Goal: Find specific page/section: Find specific page/section

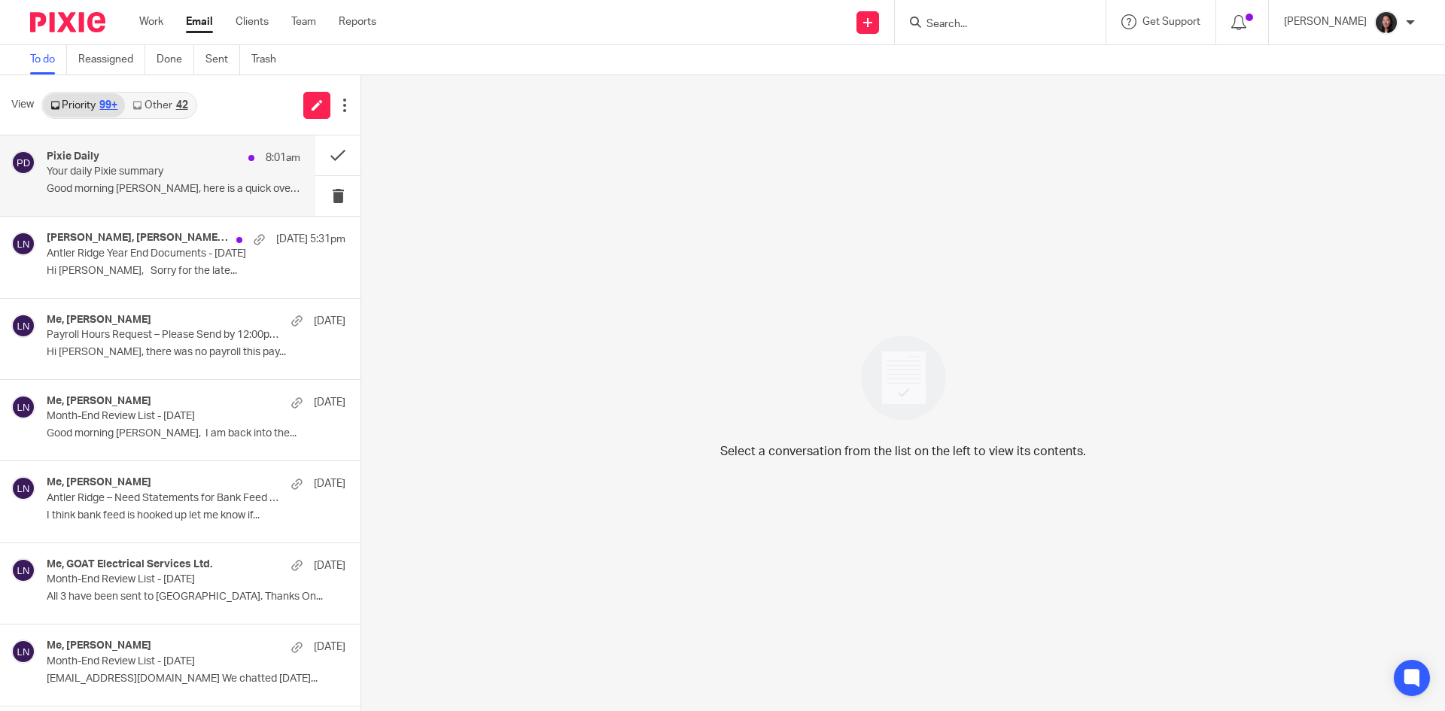
click at [117, 178] on p "Your daily Pixie summary" at bounding box center [148, 172] width 203 height 13
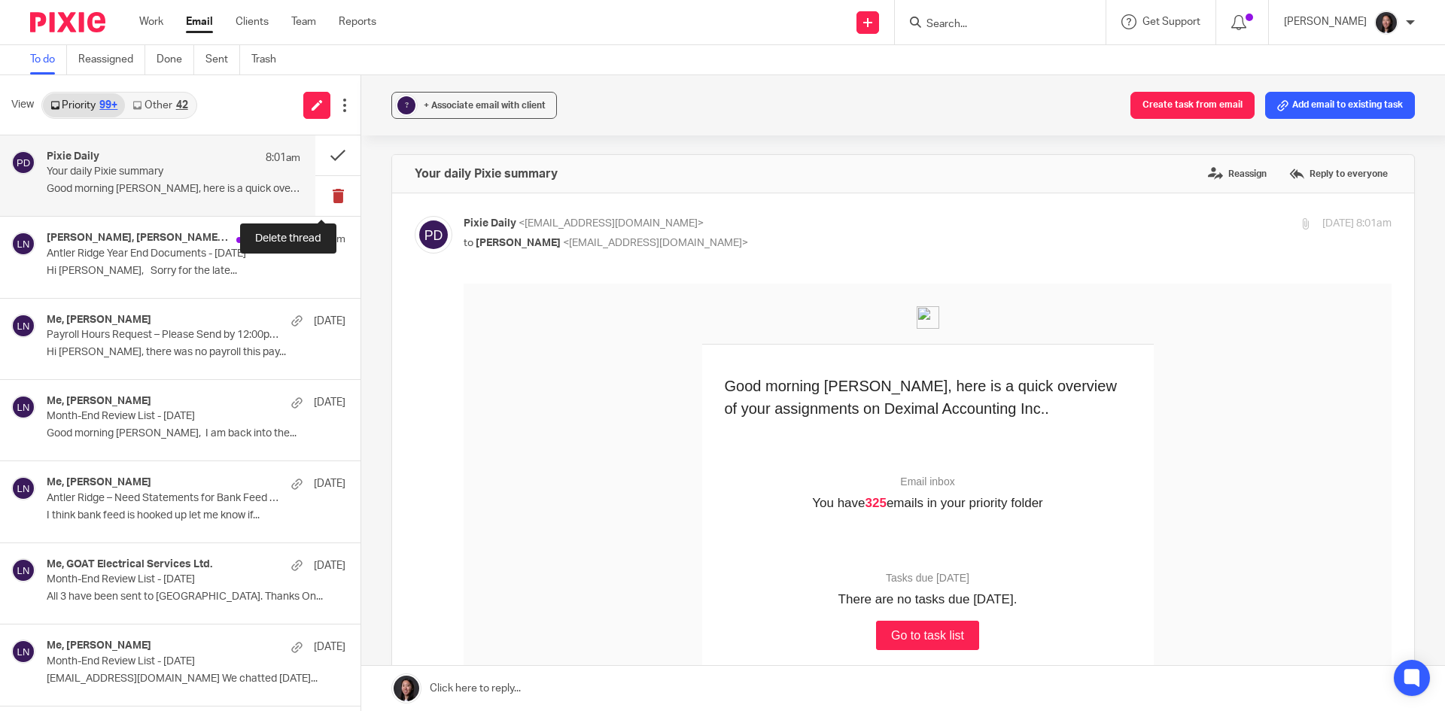
click at [315, 192] on button at bounding box center [337, 196] width 45 height 40
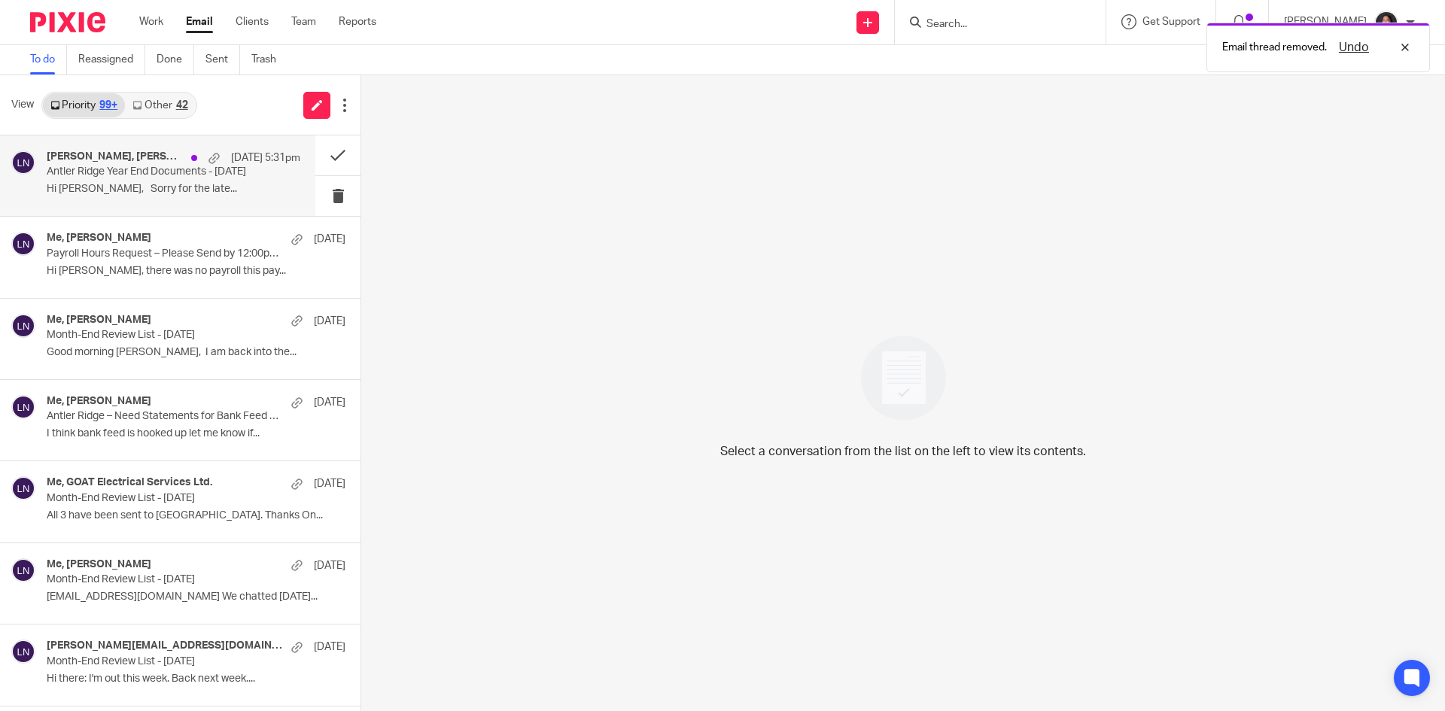
click at [153, 168] on p "Antler Ridge Year End Documents - January 31, 2025" at bounding box center [148, 172] width 203 height 13
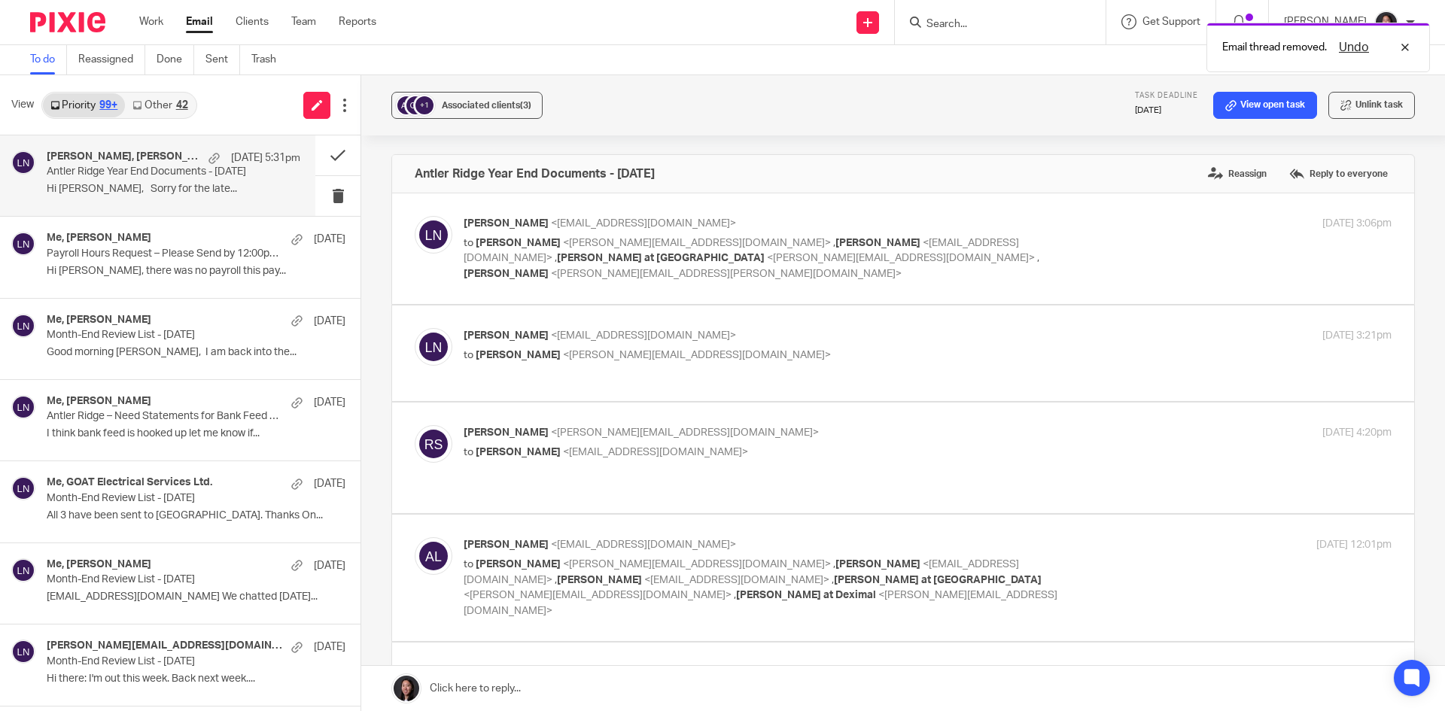
click at [783, 272] on label at bounding box center [903, 248] width 1022 height 111
click at [415, 216] on input "checkbox" at bounding box center [414, 215] width 1 height 1
checkbox input "true"
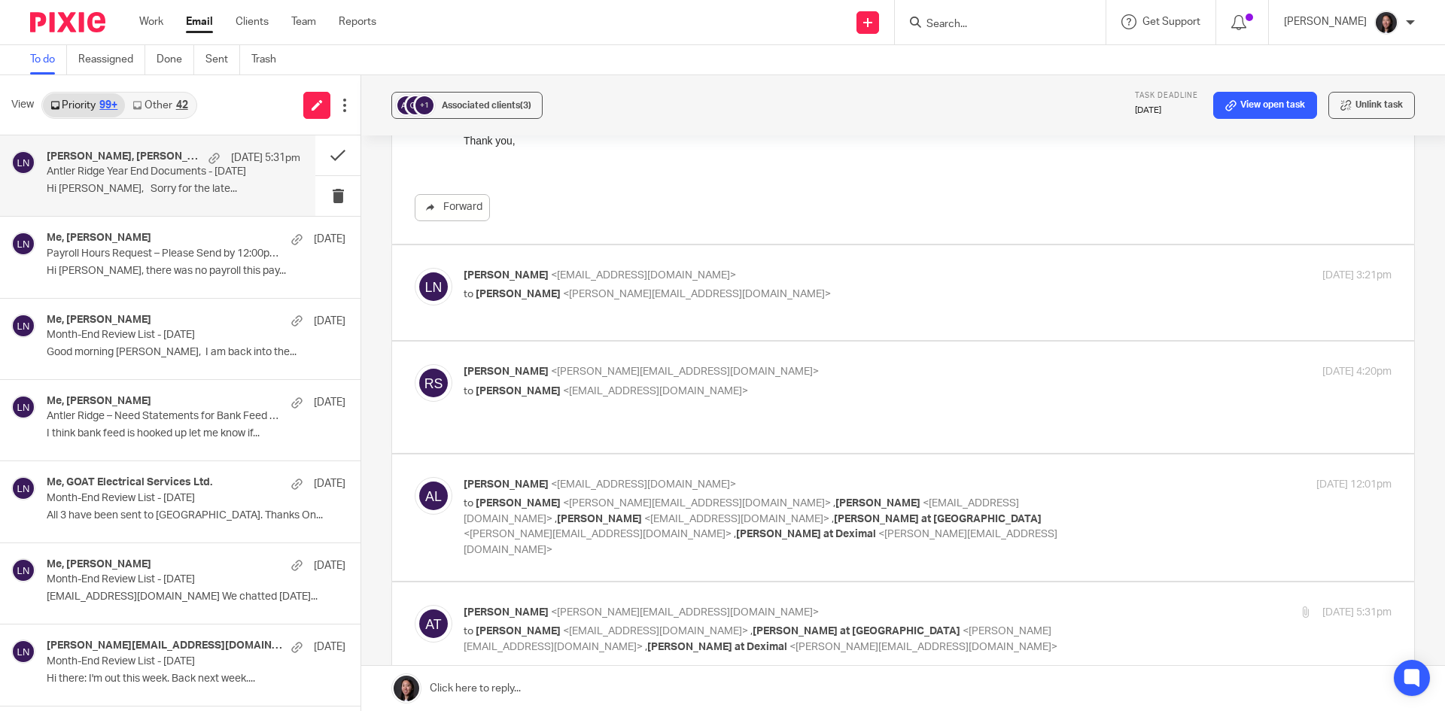
scroll to position [452, 0]
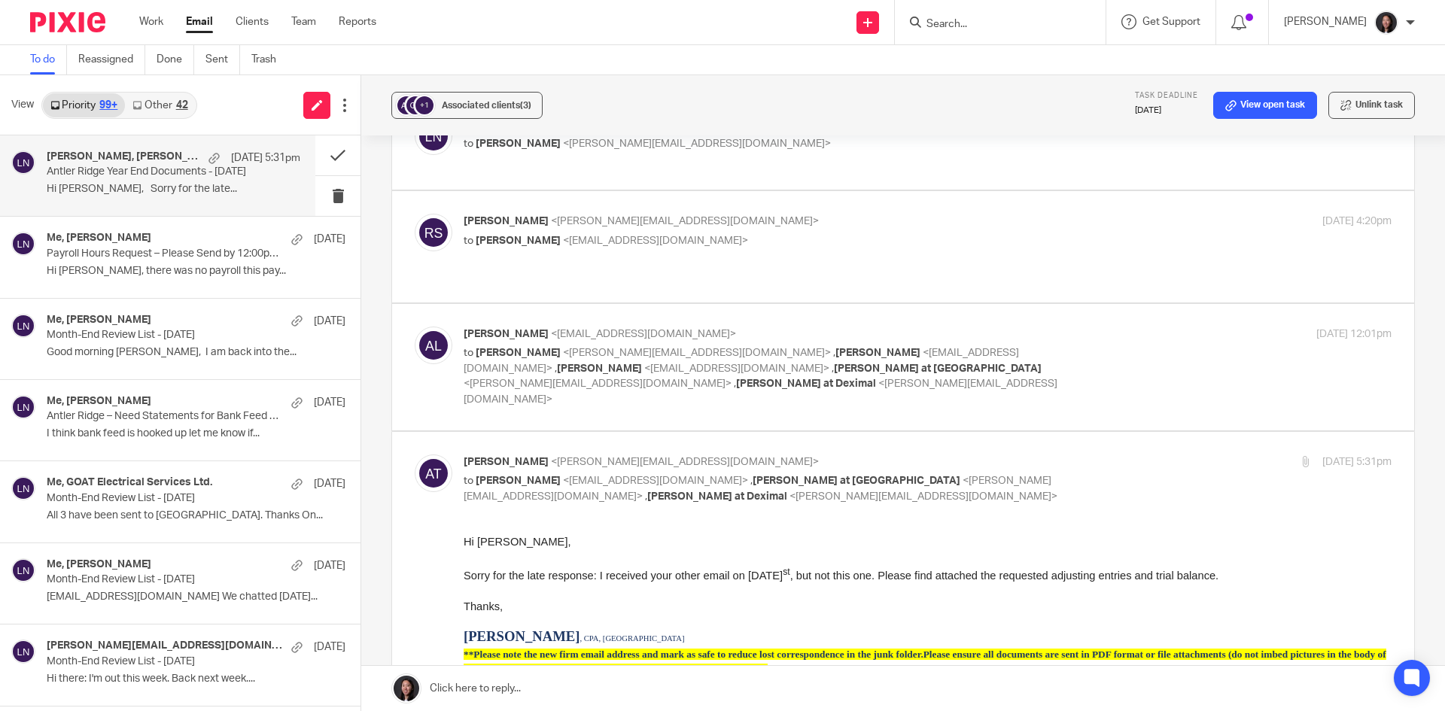
click at [147, 120] on div "View Priority 99+ Other 42" at bounding box center [180, 105] width 360 height 60
click at [151, 102] on link "Other 42" at bounding box center [160, 105] width 70 height 24
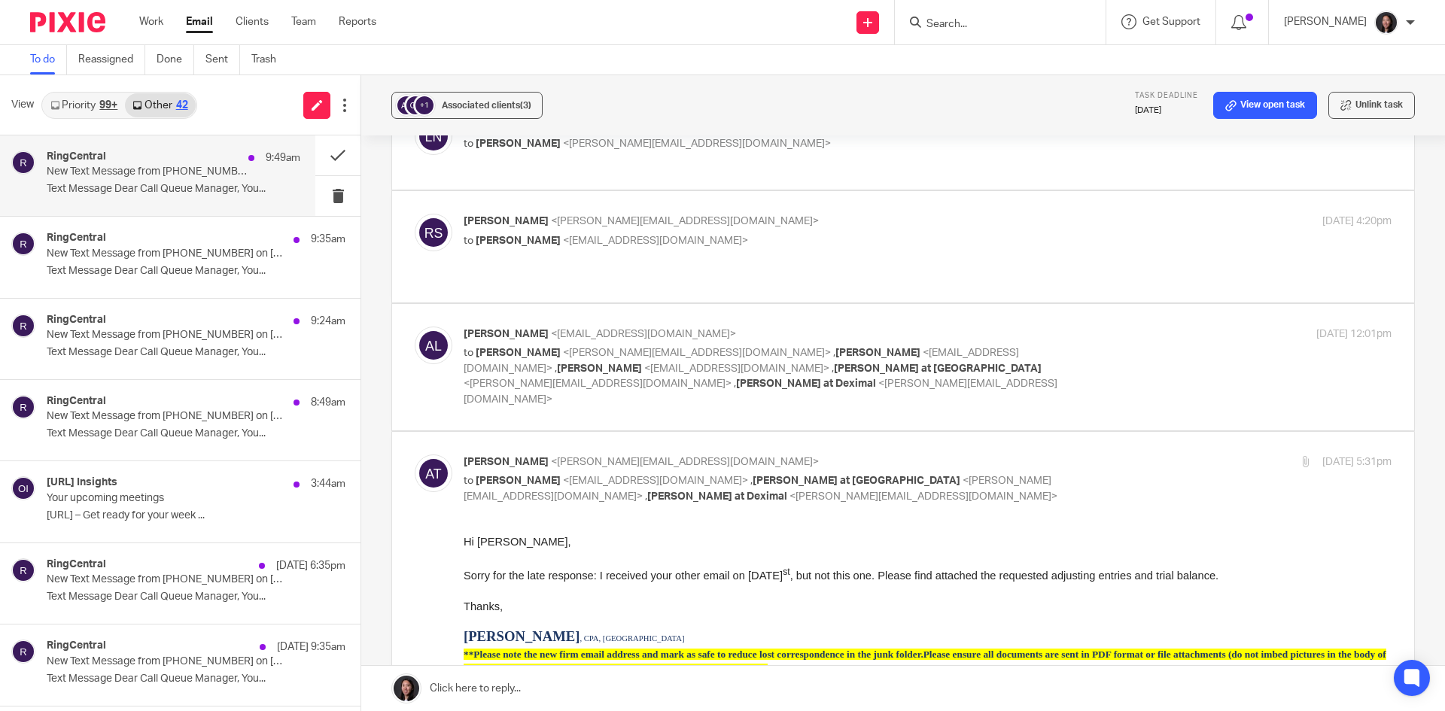
click at [156, 181] on div "RingCentral 9:49am New Text Message from (437) 564-0800 on 08/18/2025 9:49 AM T…" at bounding box center [174, 176] width 254 height 50
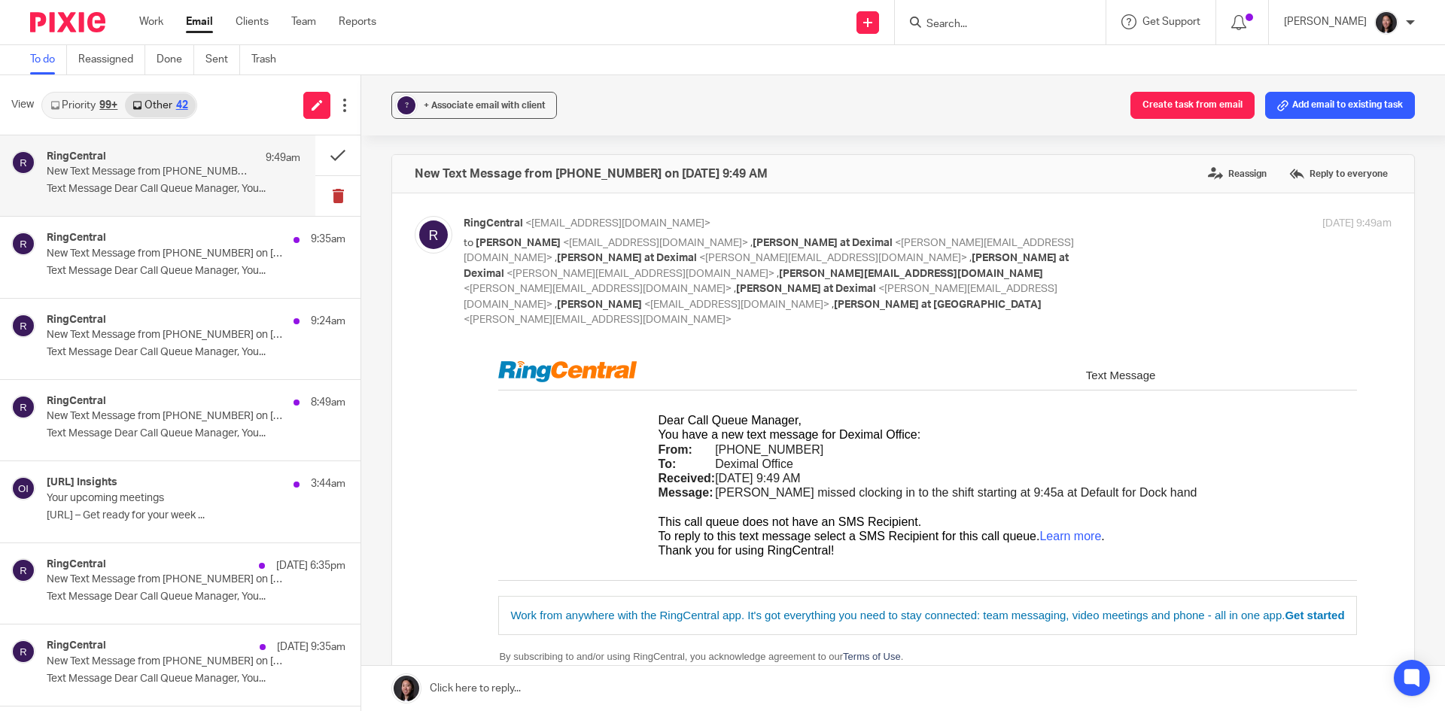
scroll to position [0, 0]
click at [321, 202] on button at bounding box center [337, 196] width 45 height 40
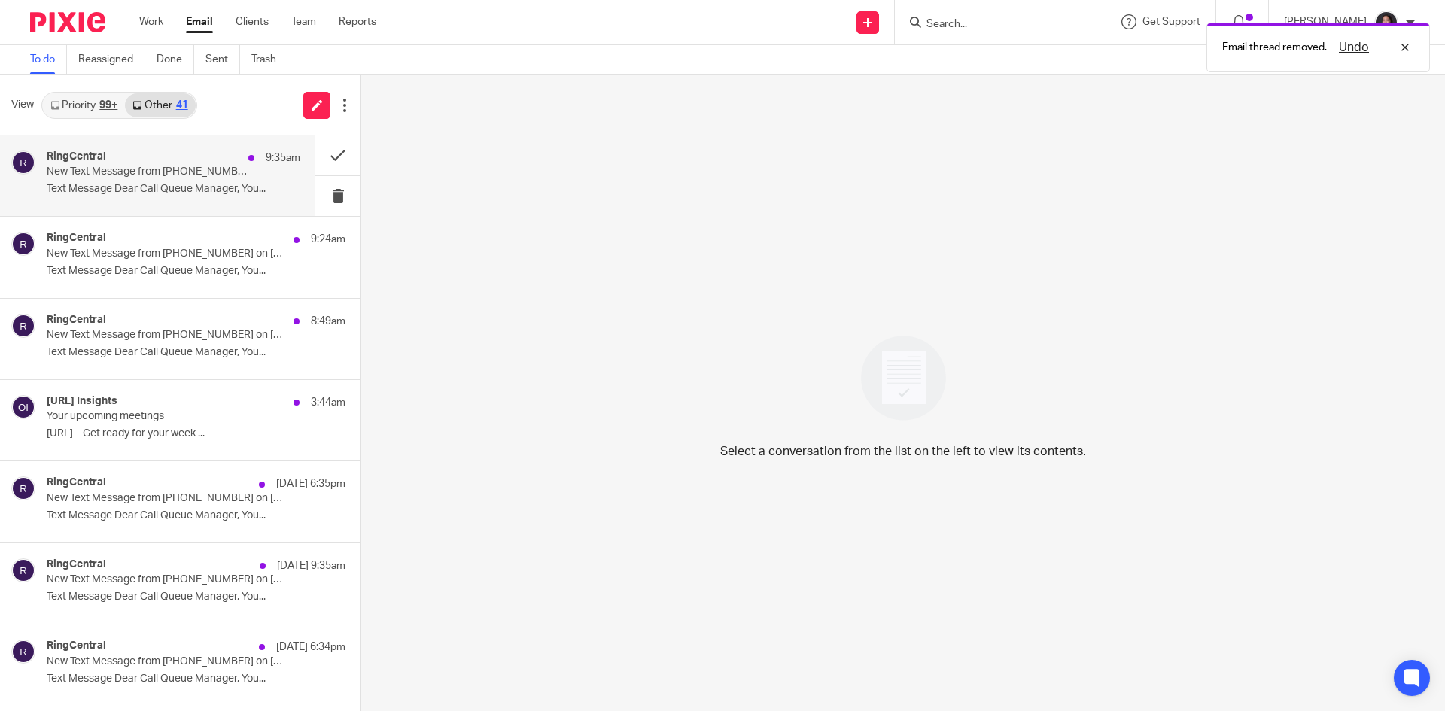
click at [184, 185] on p "Text Message Dear Call Queue Manager, You..." at bounding box center [174, 189] width 254 height 13
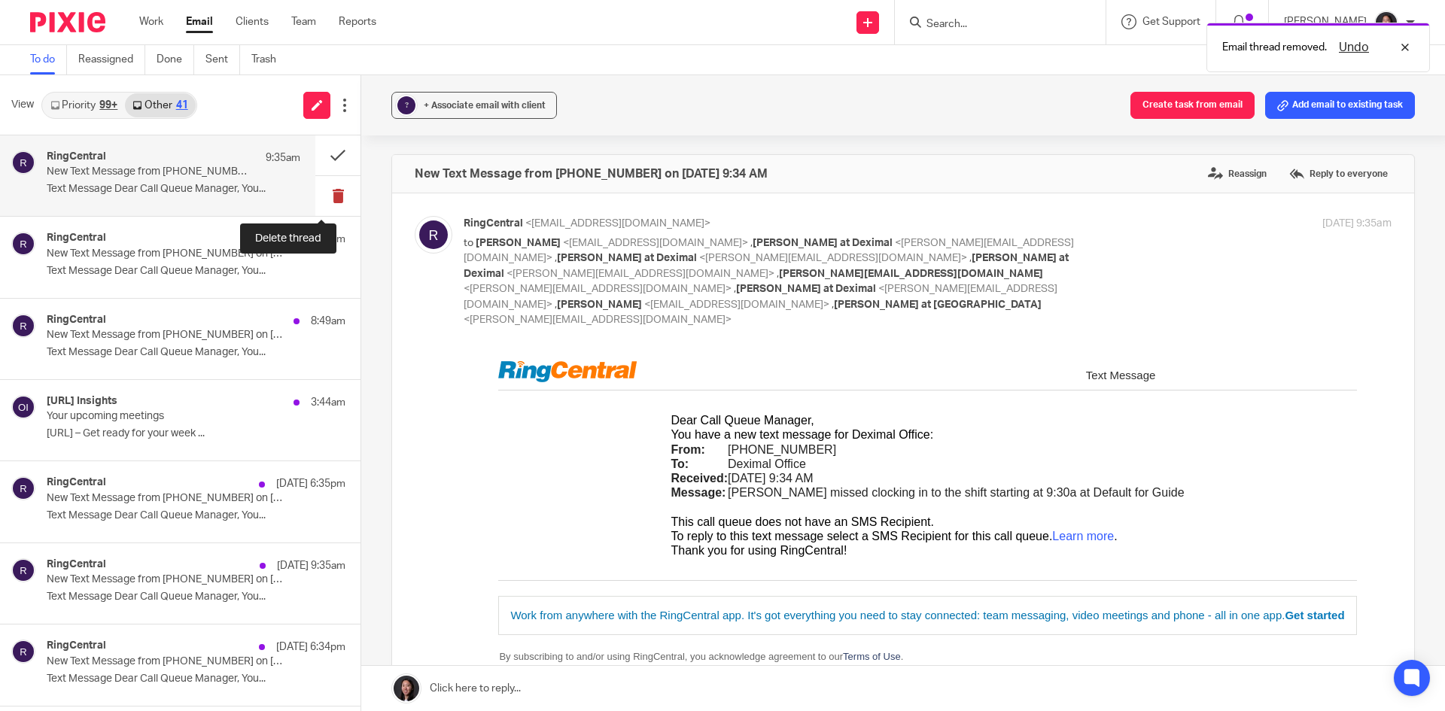
click at [320, 205] on button at bounding box center [337, 196] width 45 height 40
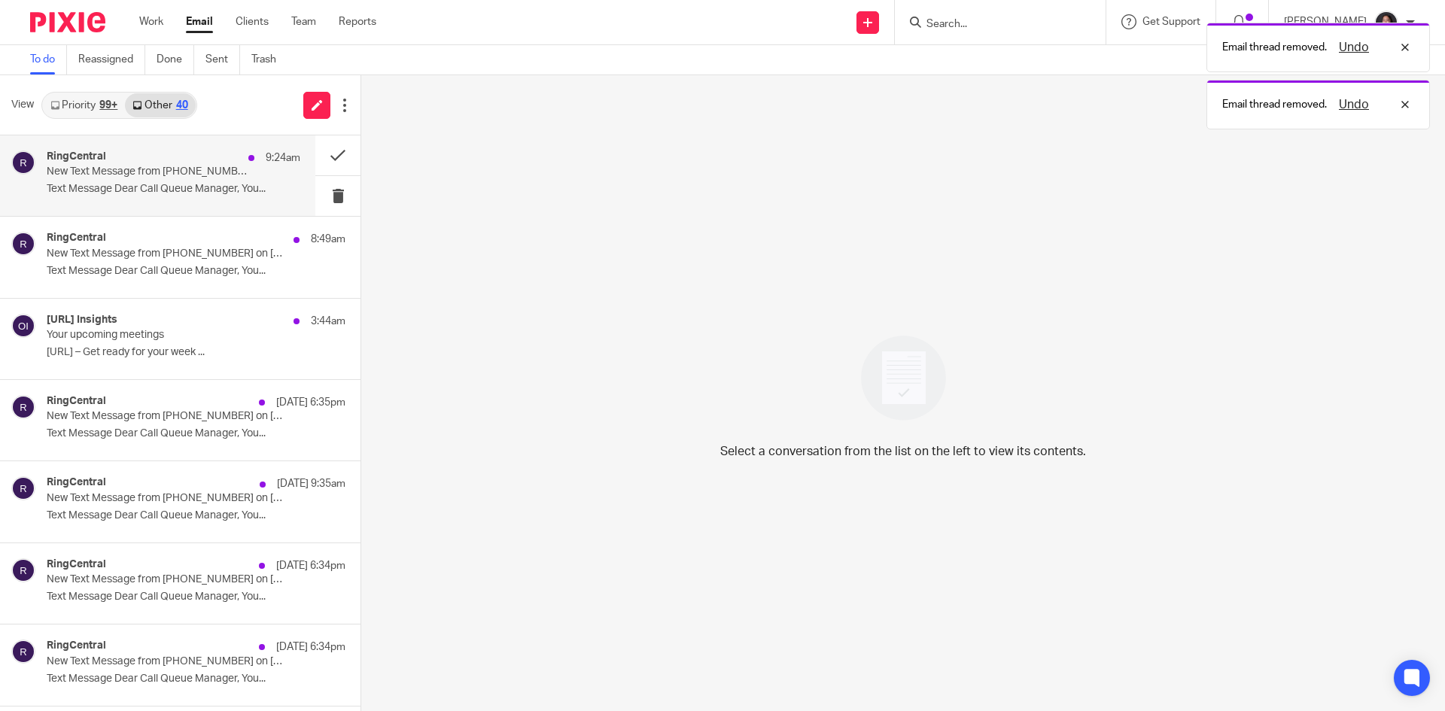
click at [169, 165] on div "RingCentral 9:24am" at bounding box center [174, 158] width 254 height 15
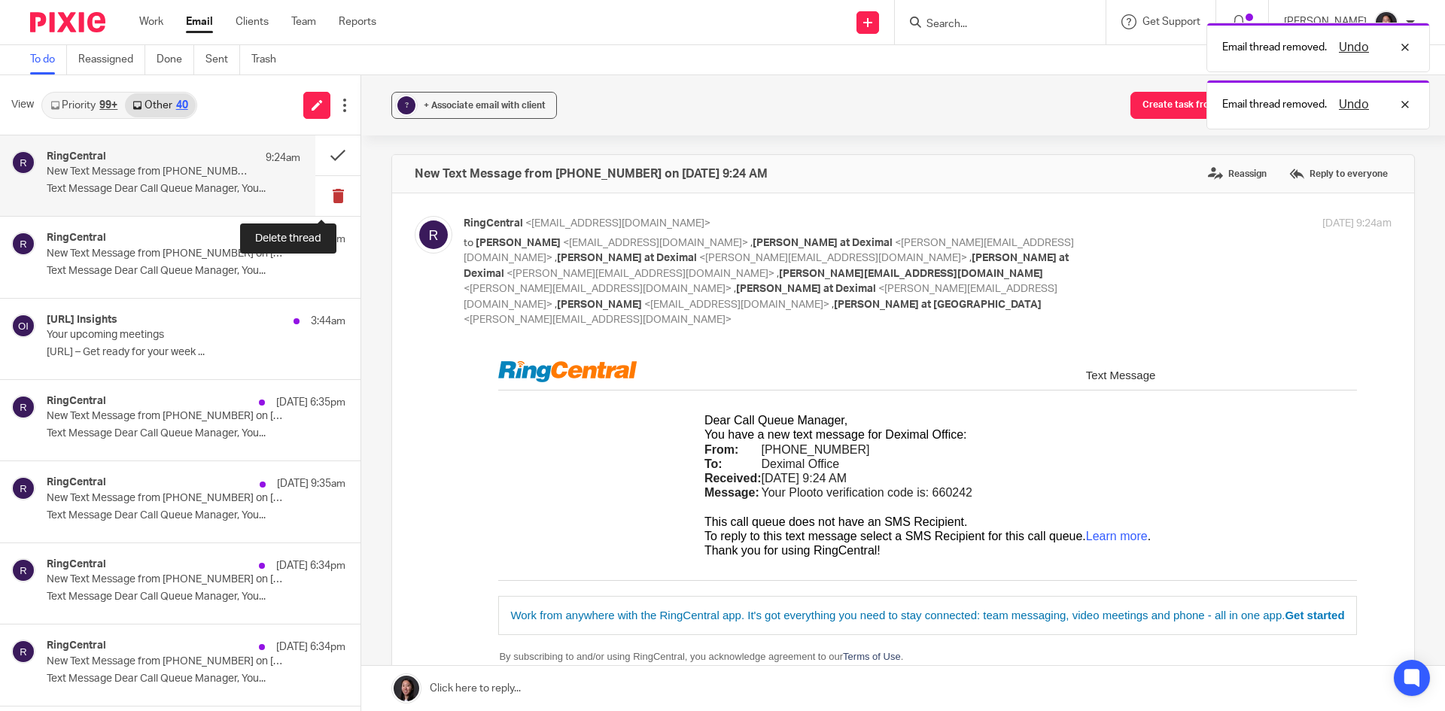
click at [319, 200] on button at bounding box center [337, 196] width 45 height 40
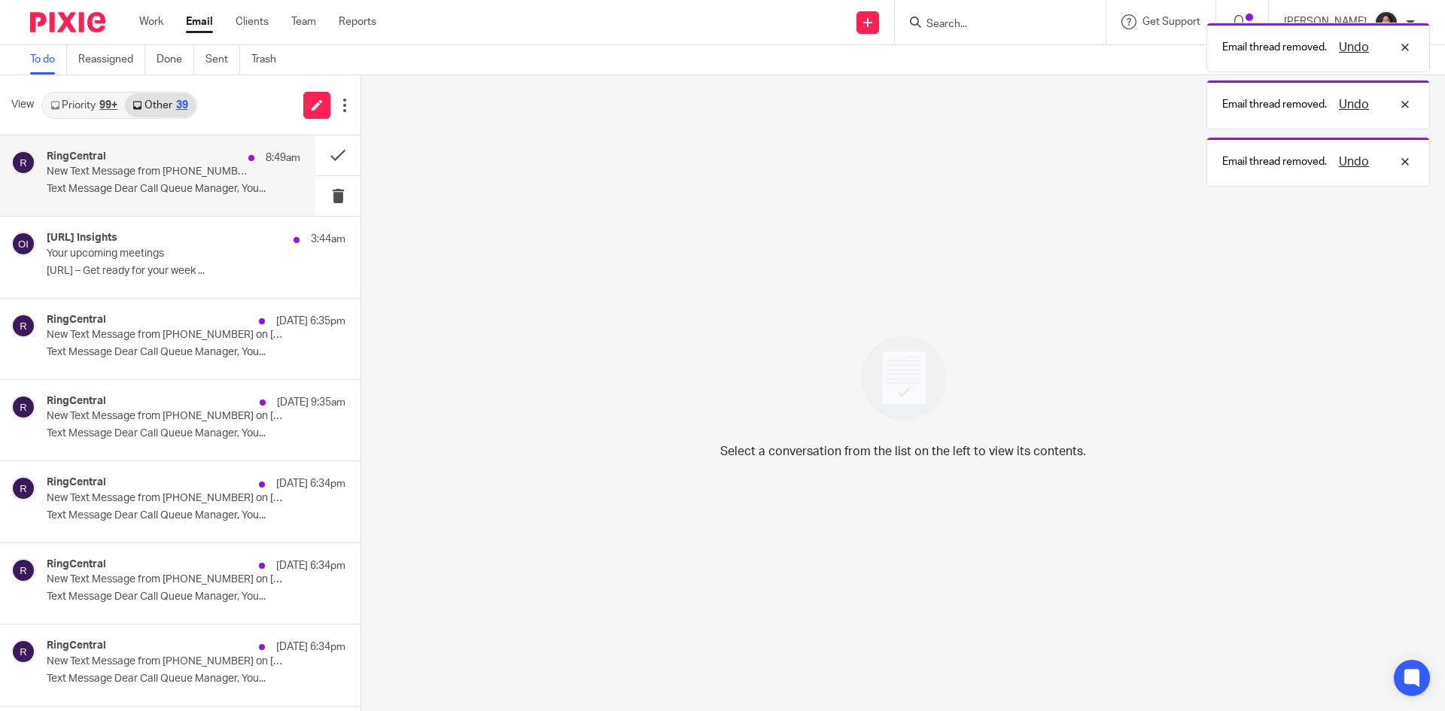
click at [227, 177] on p "New Text Message from (437) 564-0800 on 08/18/2025 8:49 AM" at bounding box center [148, 172] width 203 height 13
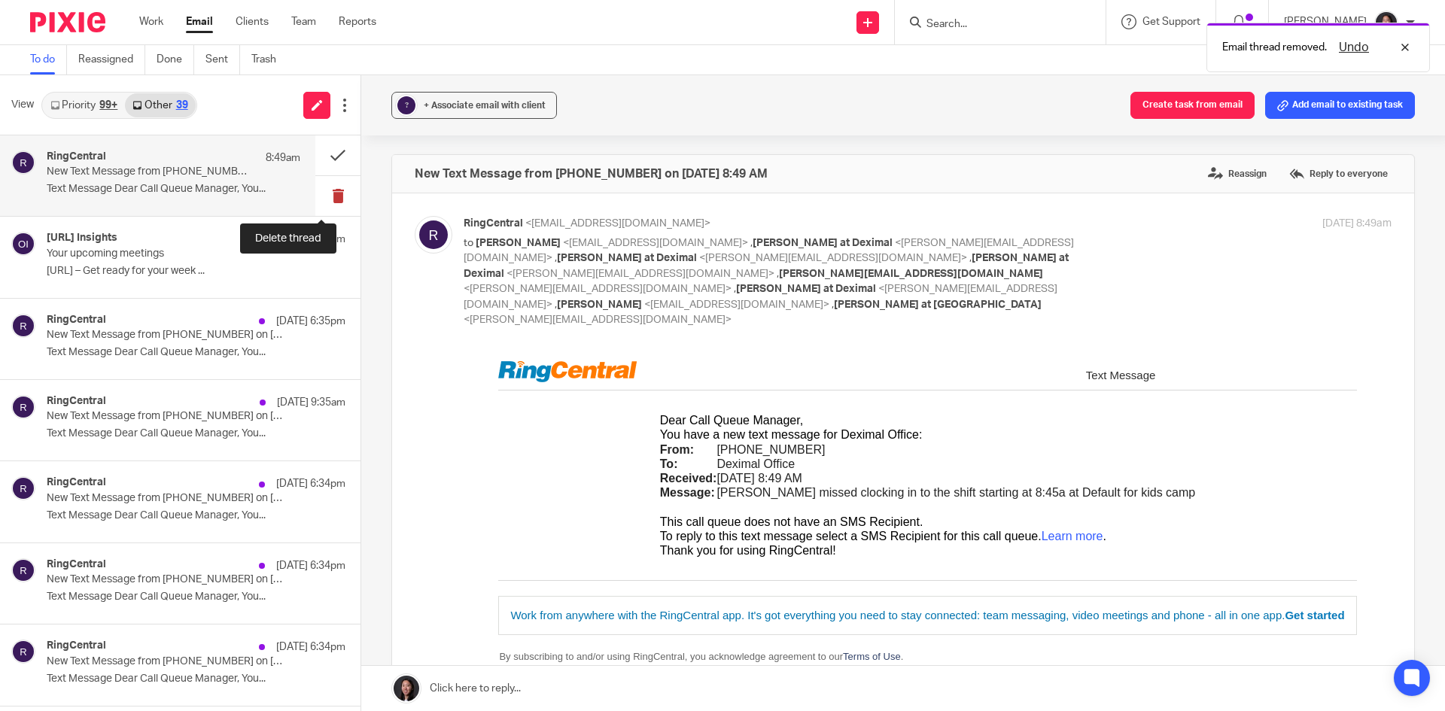
click at [323, 194] on button at bounding box center [337, 196] width 45 height 40
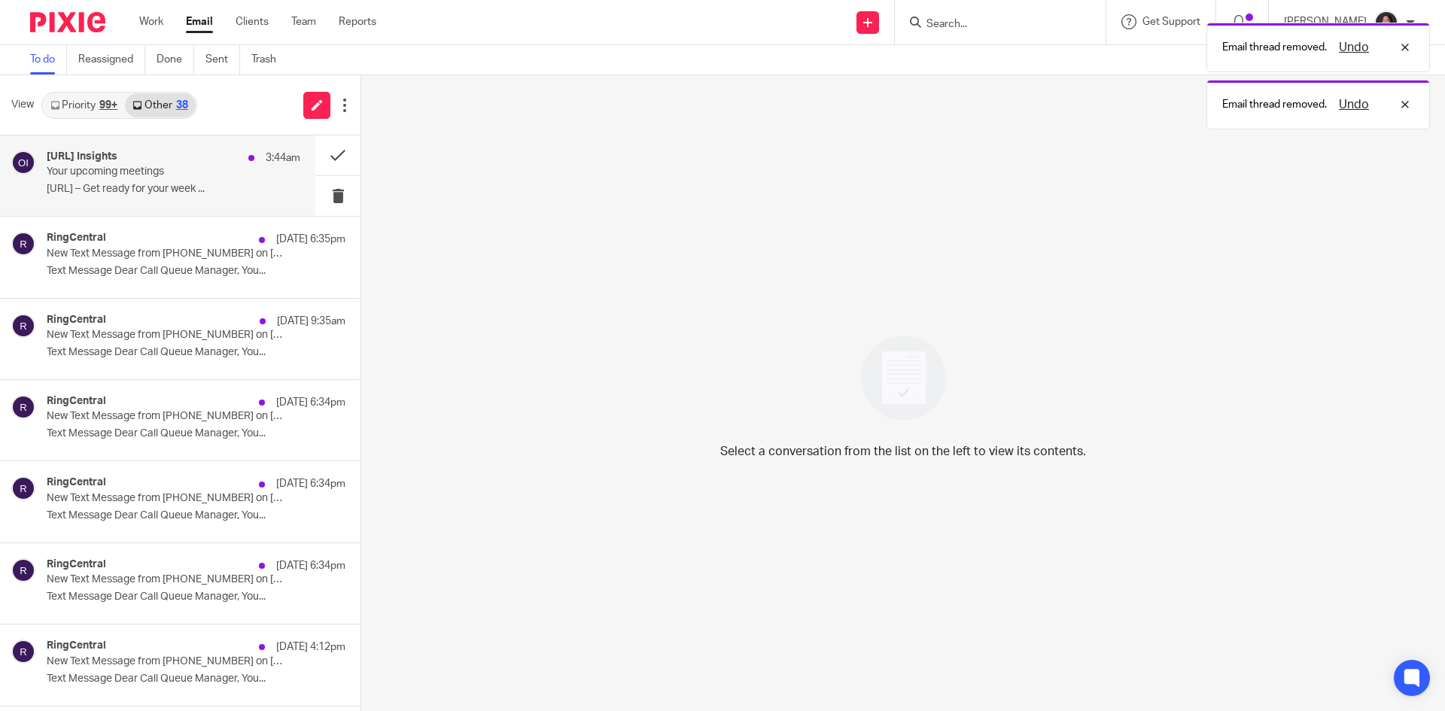
click at [225, 187] on p "Otter.ai – Get ready for your week ..." at bounding box center [174, 189] width 254 height 13
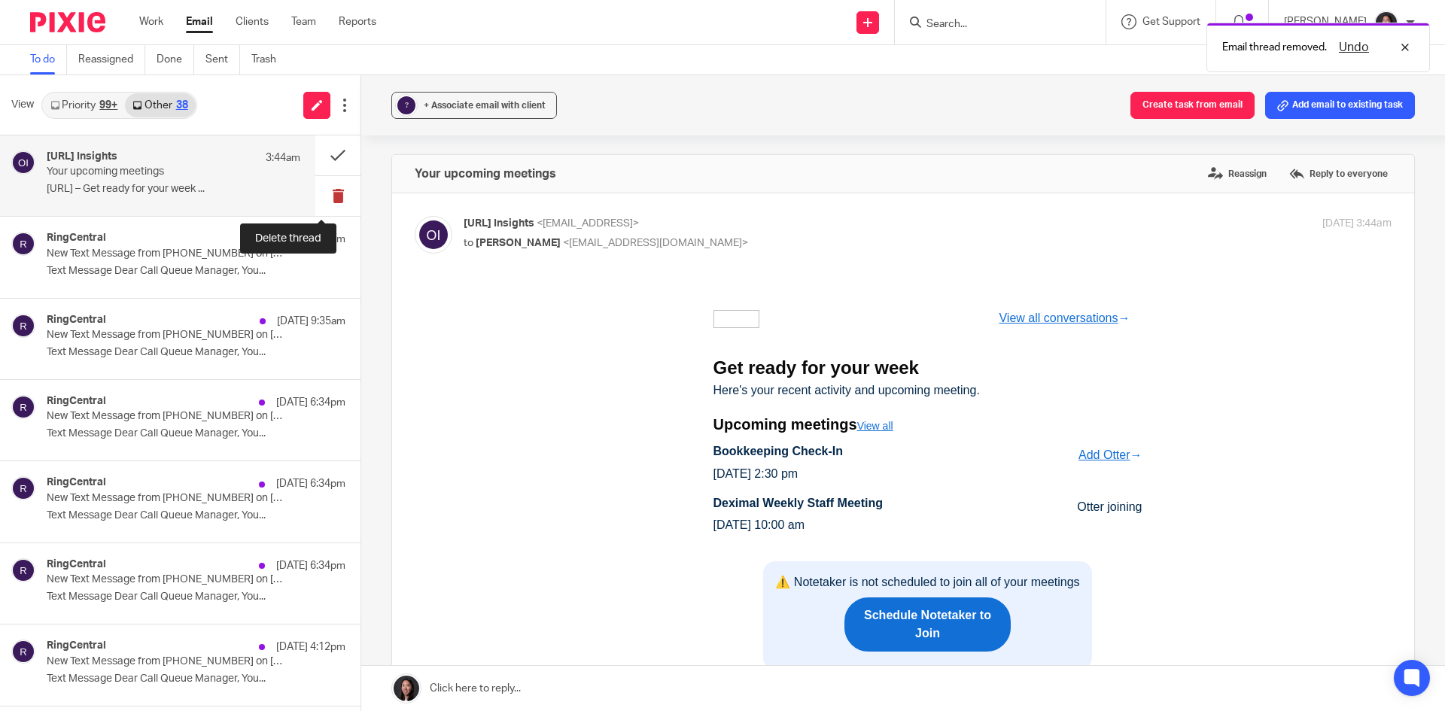
click at [315, 198] on button at bounding box center [337, 196] width 45 height 40
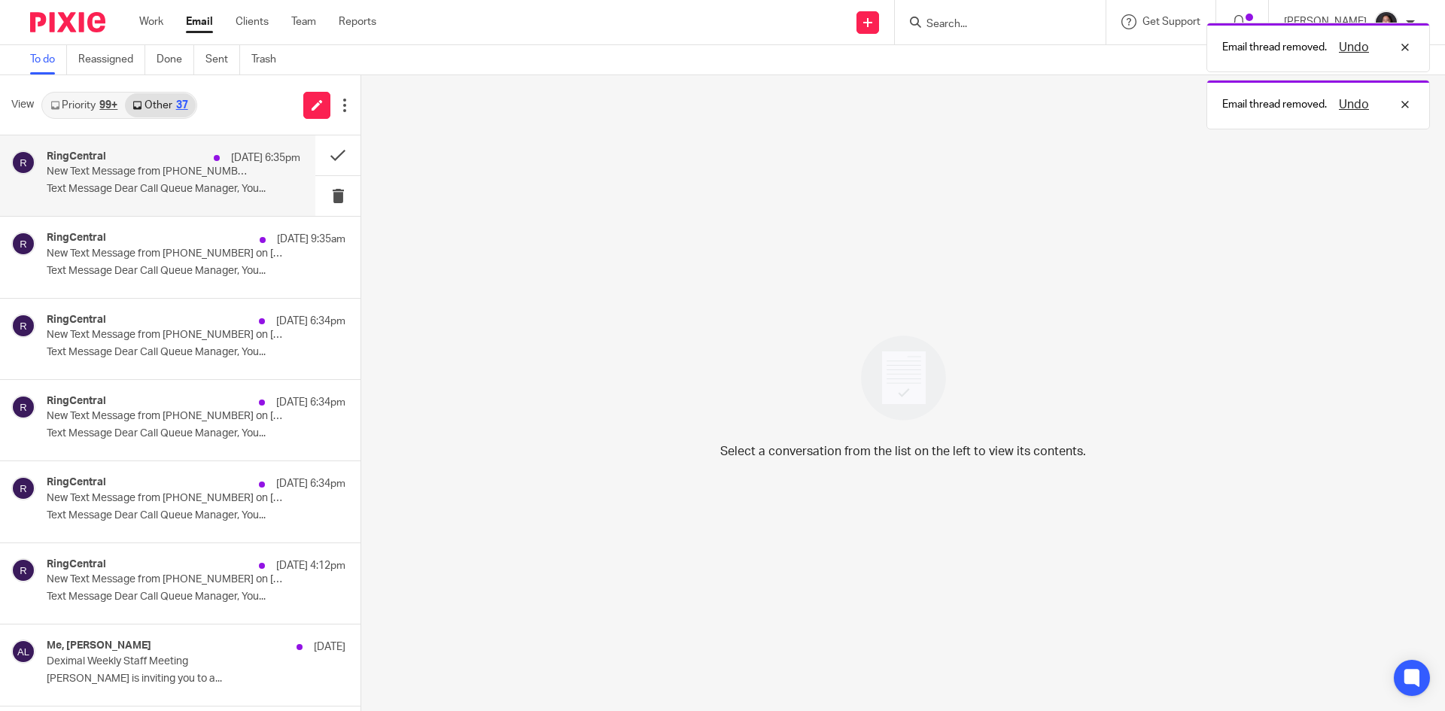
click at [234, 190] on p "Text Message Dear Call Queue Manager, You..." at bounding box center [174, 189] width 254 height 13
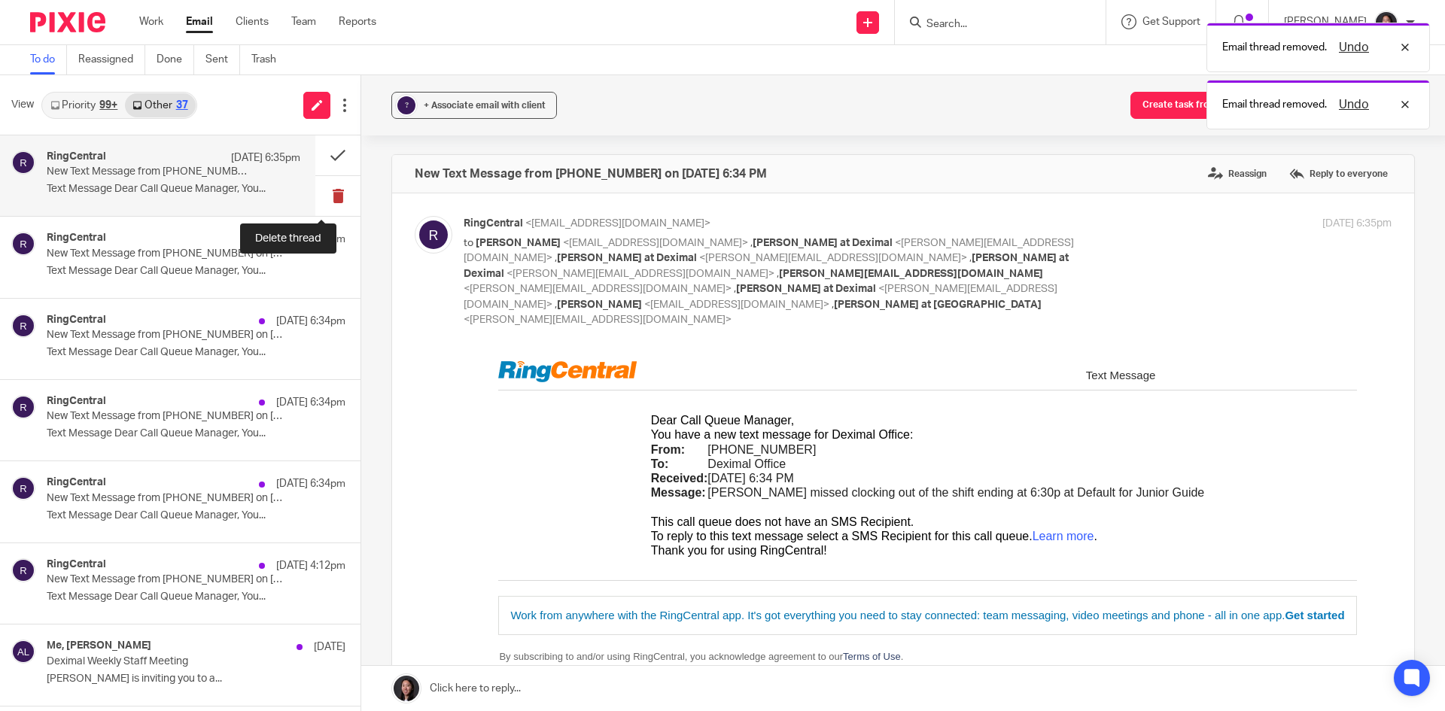
click at [324, 200] on button at bounding box center [337, 196] width 45 height 40
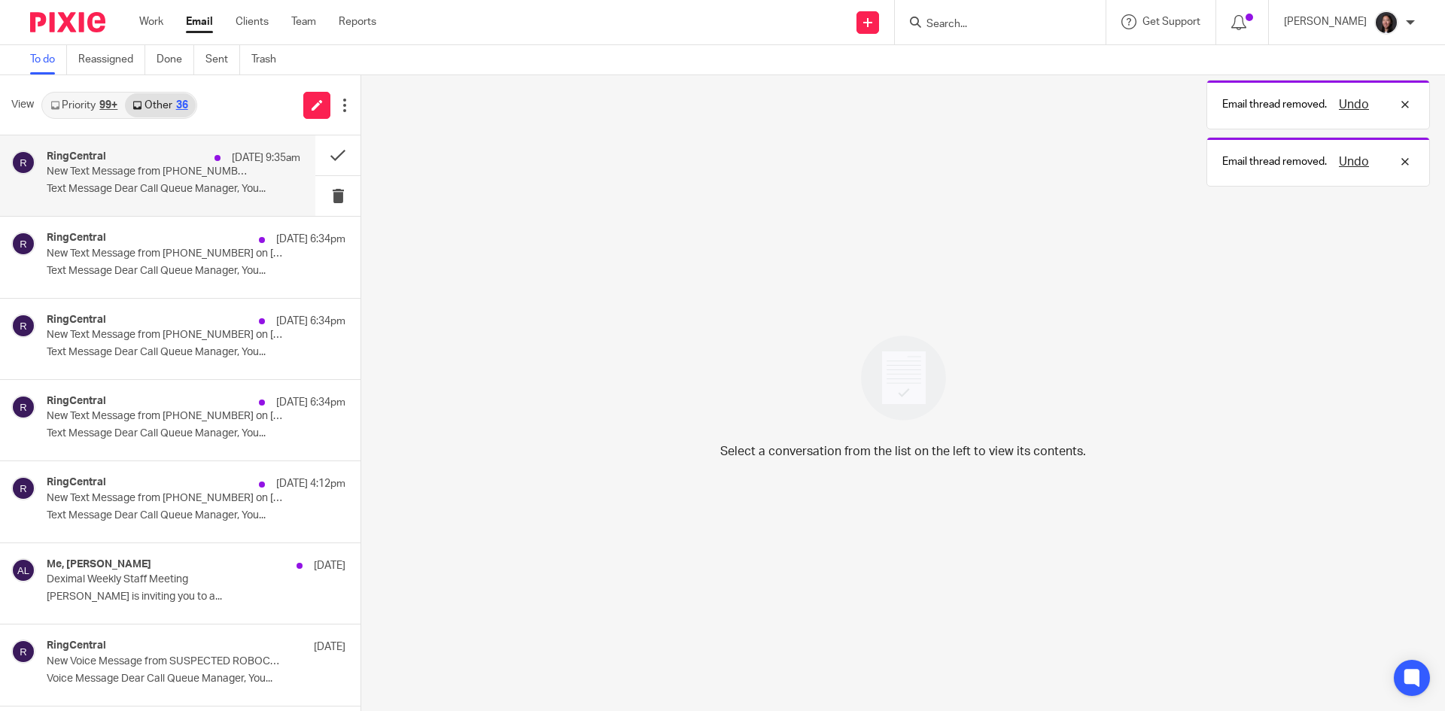
click at [197, 206] on div "RingCentral Aug 17 9:35am New Text Message from (437) 564-0800 on 08/17/2025 9:…" at bounding box center [157, 175] width 315 height 81
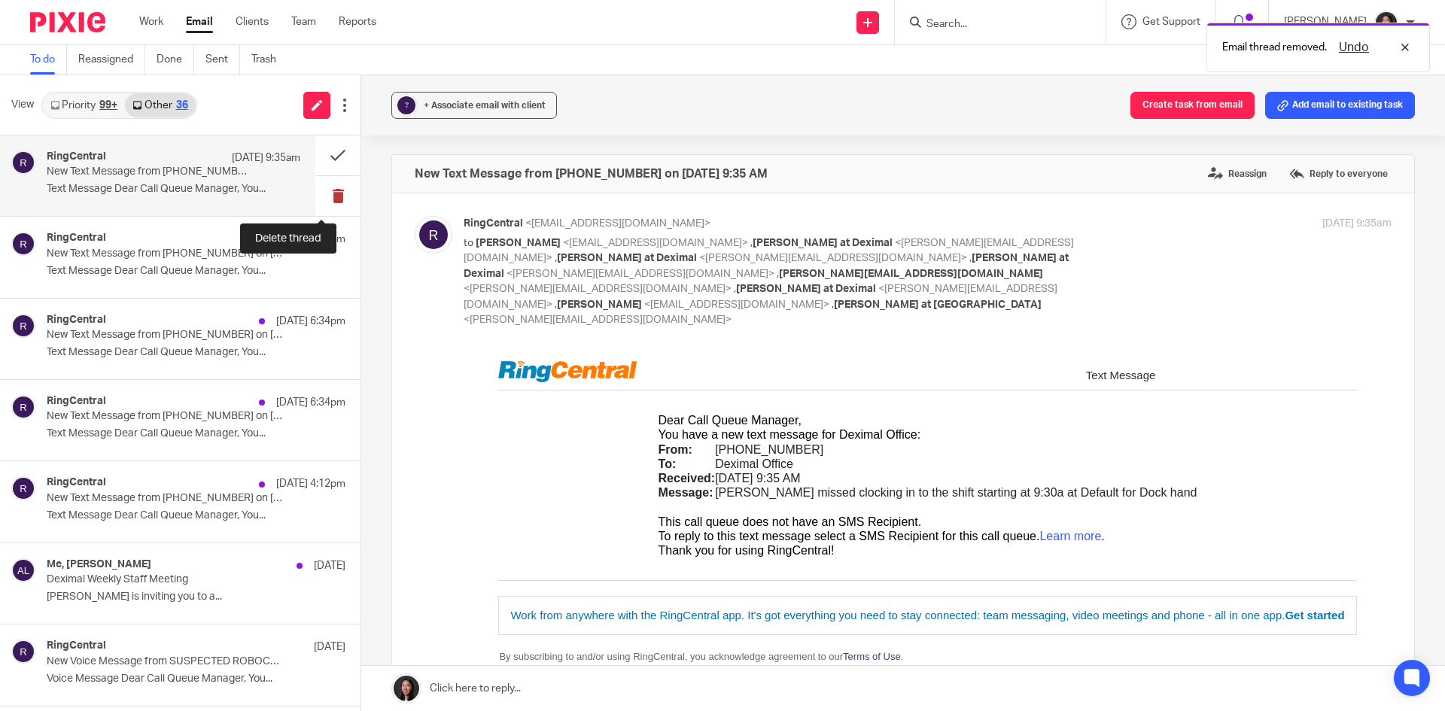
click at [315, 202] on button at bounding box center [337, 196] width 45 height 40
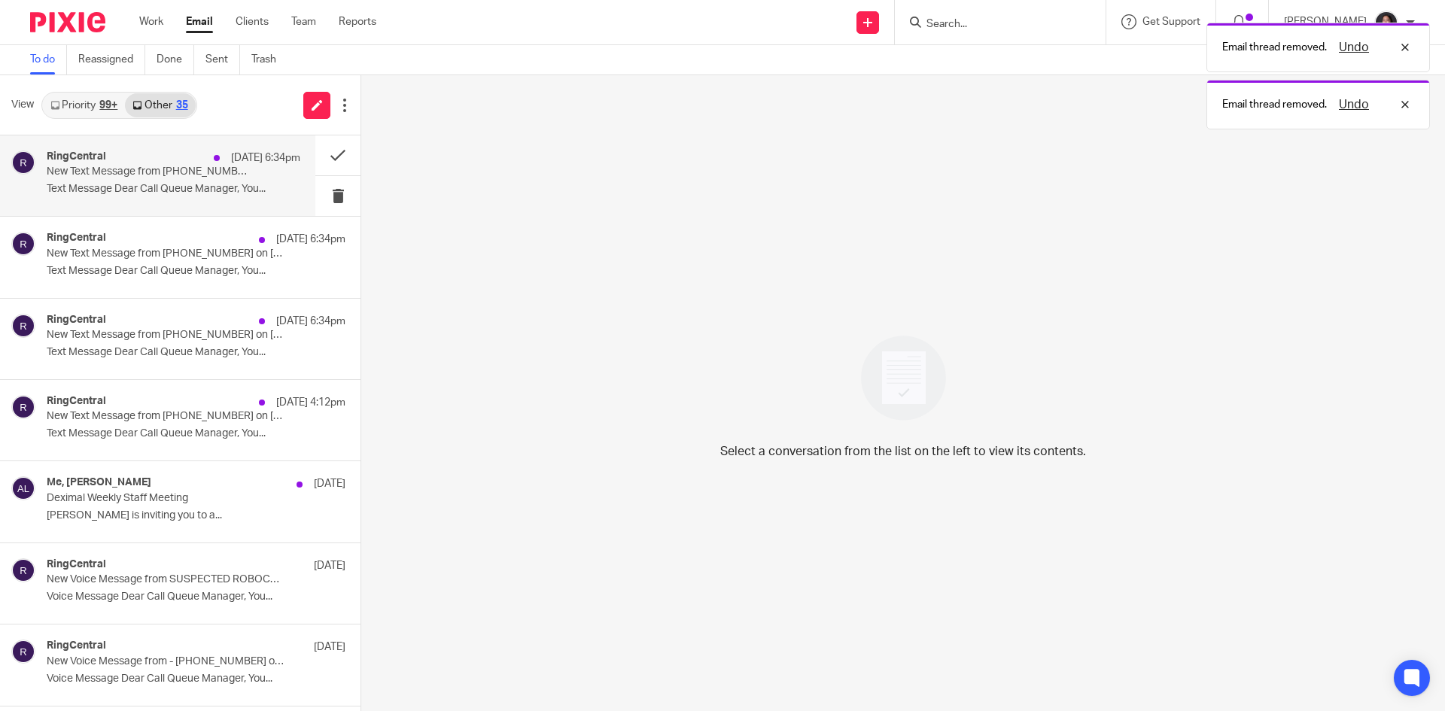
click at [202, 190] on p "Text Message Dear Call Queue Manager, You..." at bounding box center [174, 189] width 254 height 13
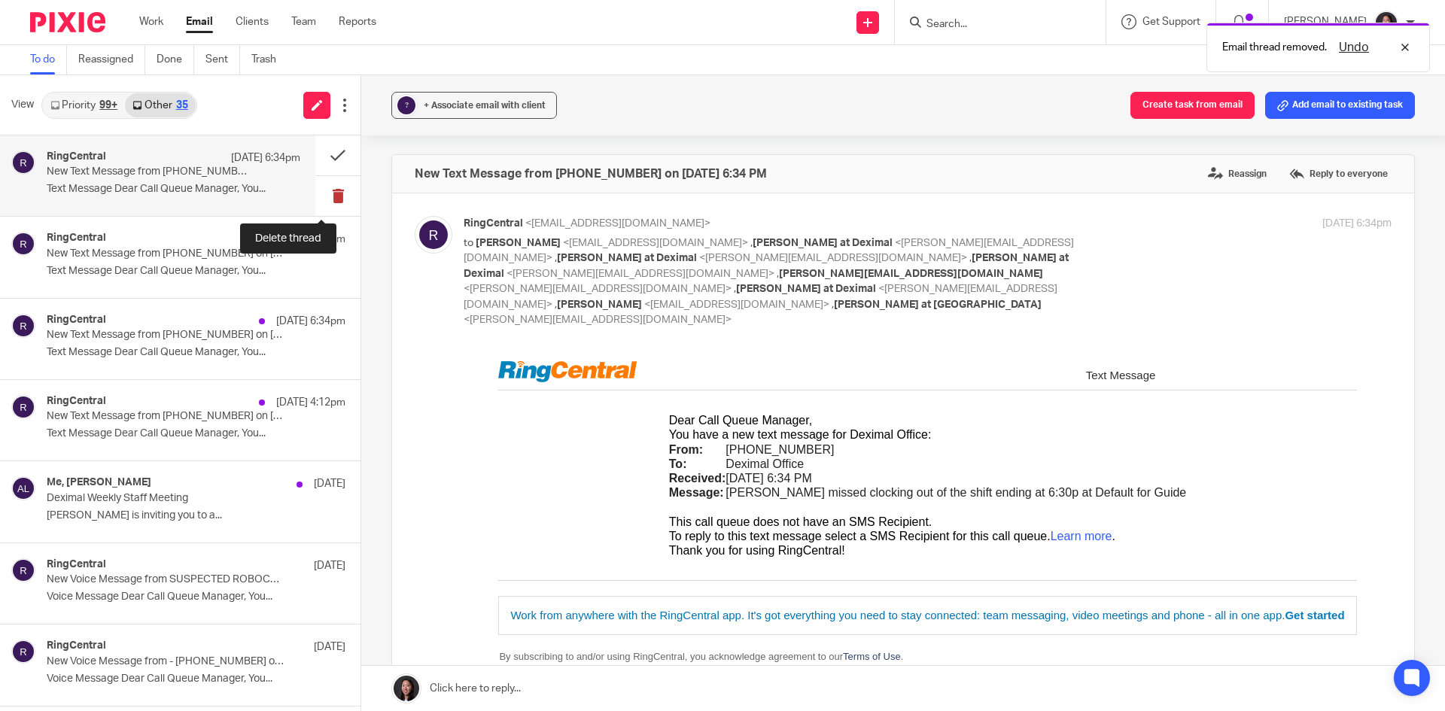
click at [318, 193] on button at bounding box center [337, 196] width 45 height 40
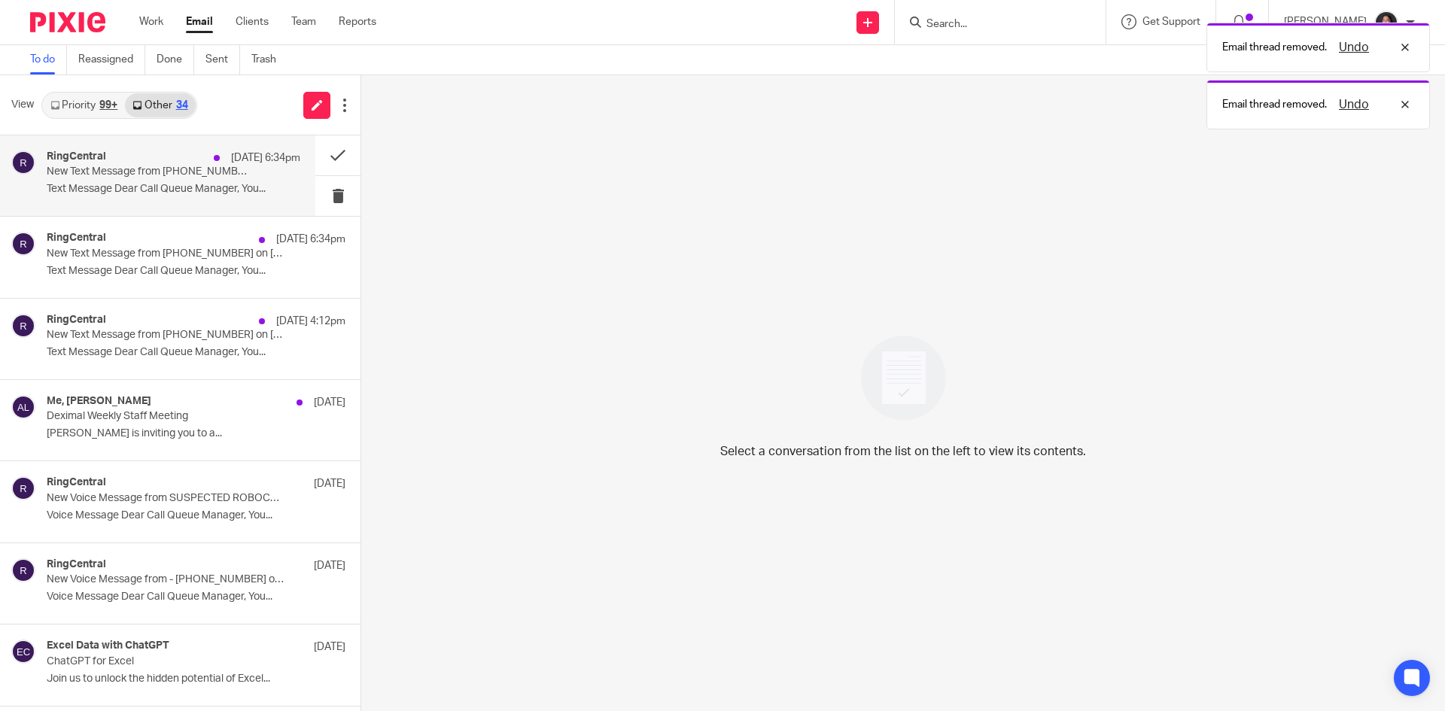
click at [127, 157] on div "RingCentral Aug 16 6:34pm" at bounding box center [174, 158] width 254 height 15
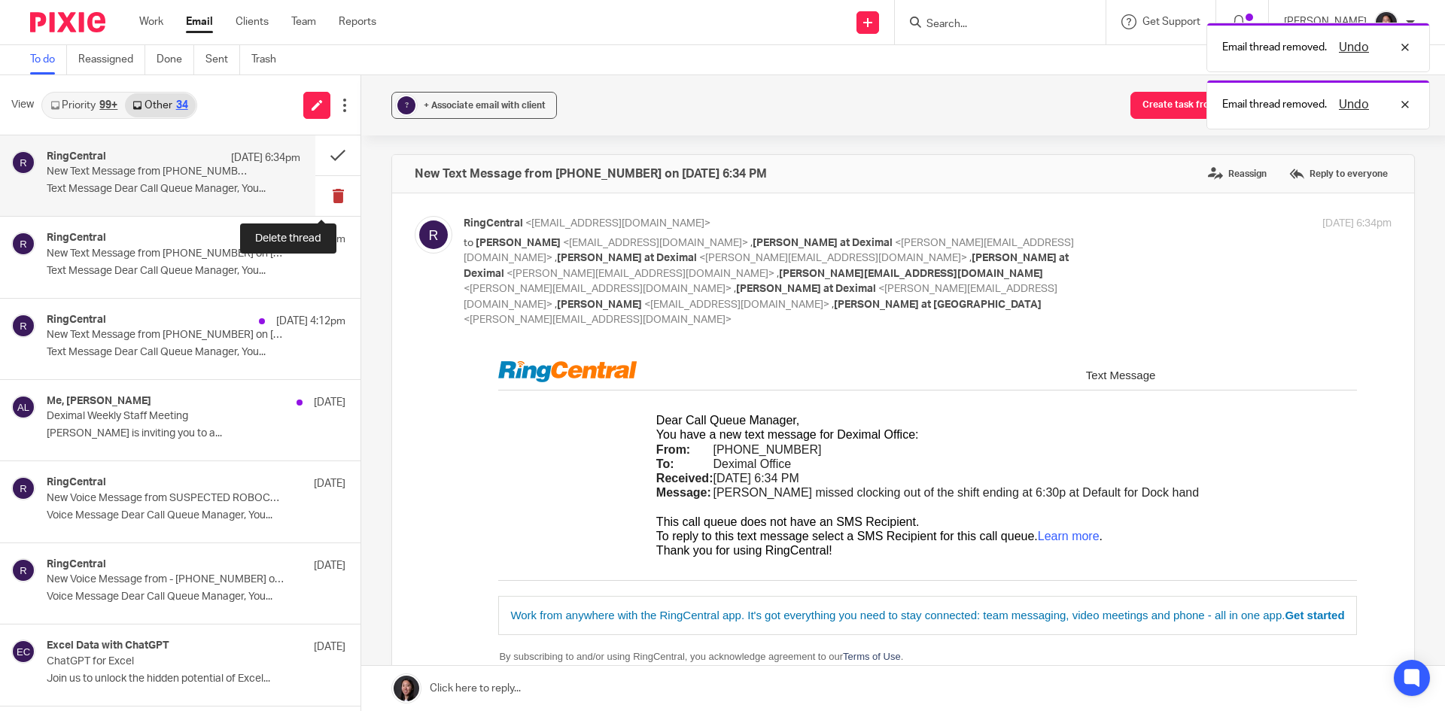
click at [328, 187] on button at bounding box center [337, 196] width 45 height 40
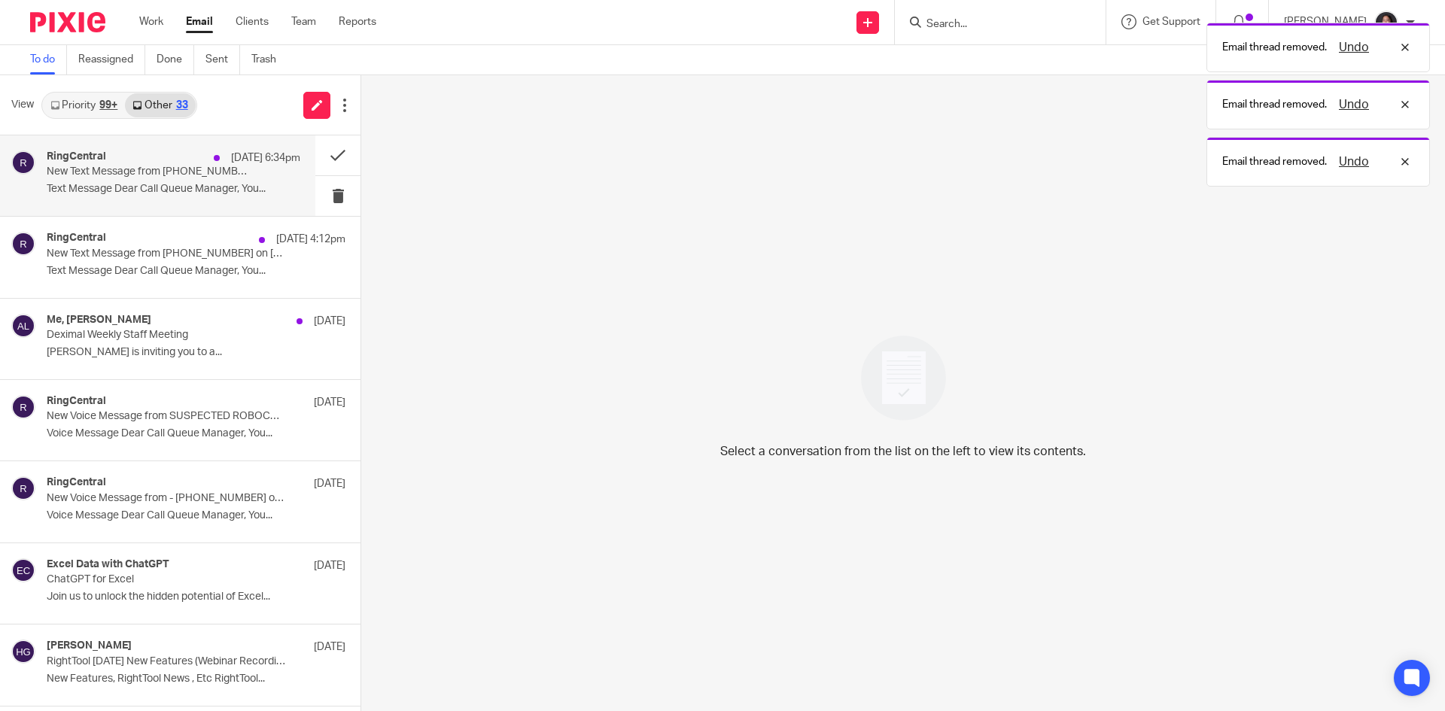
click at [171, 167] on p "New Text Message from (437) 564-0800 on 08/16/2025 6:34 PM" at bounding box center [148, 172] width 203 height 13
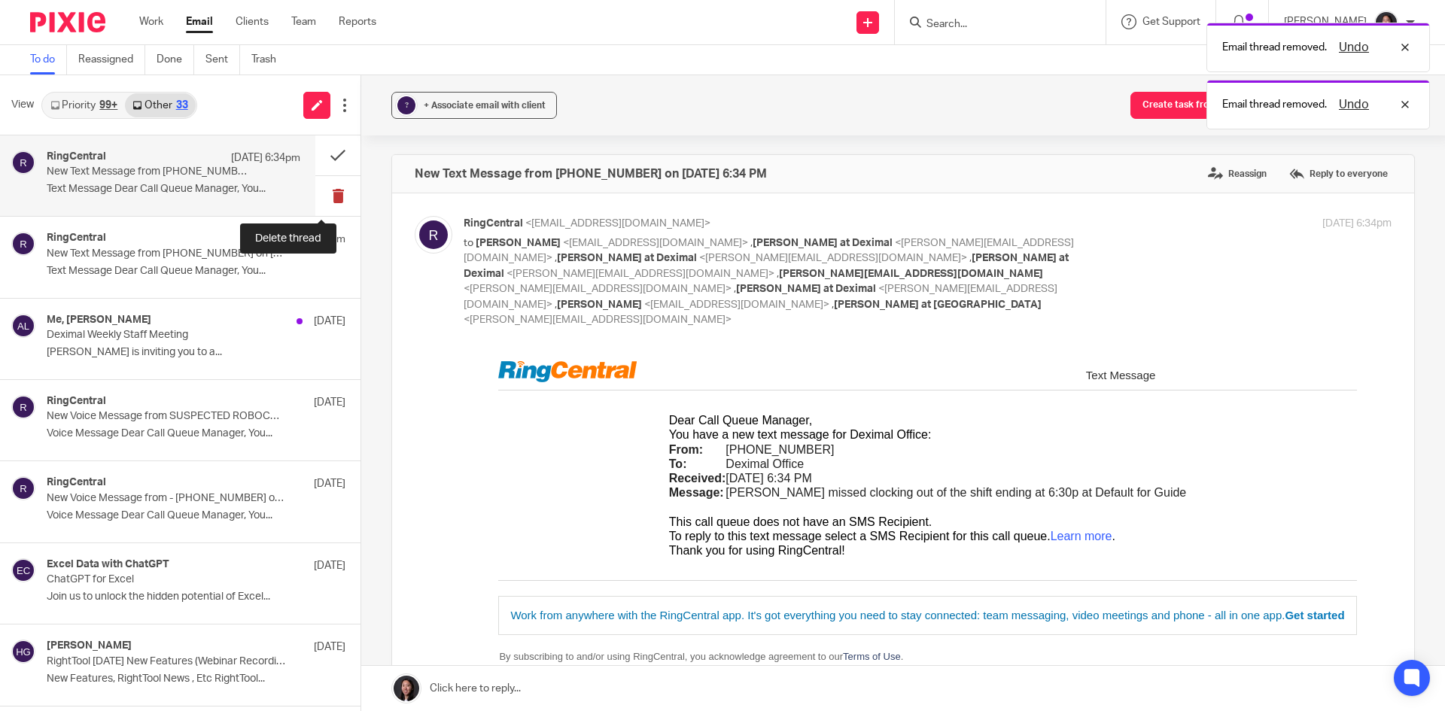
click at [330, 207] on button at bounding box center [337, 196] width 45 height 40
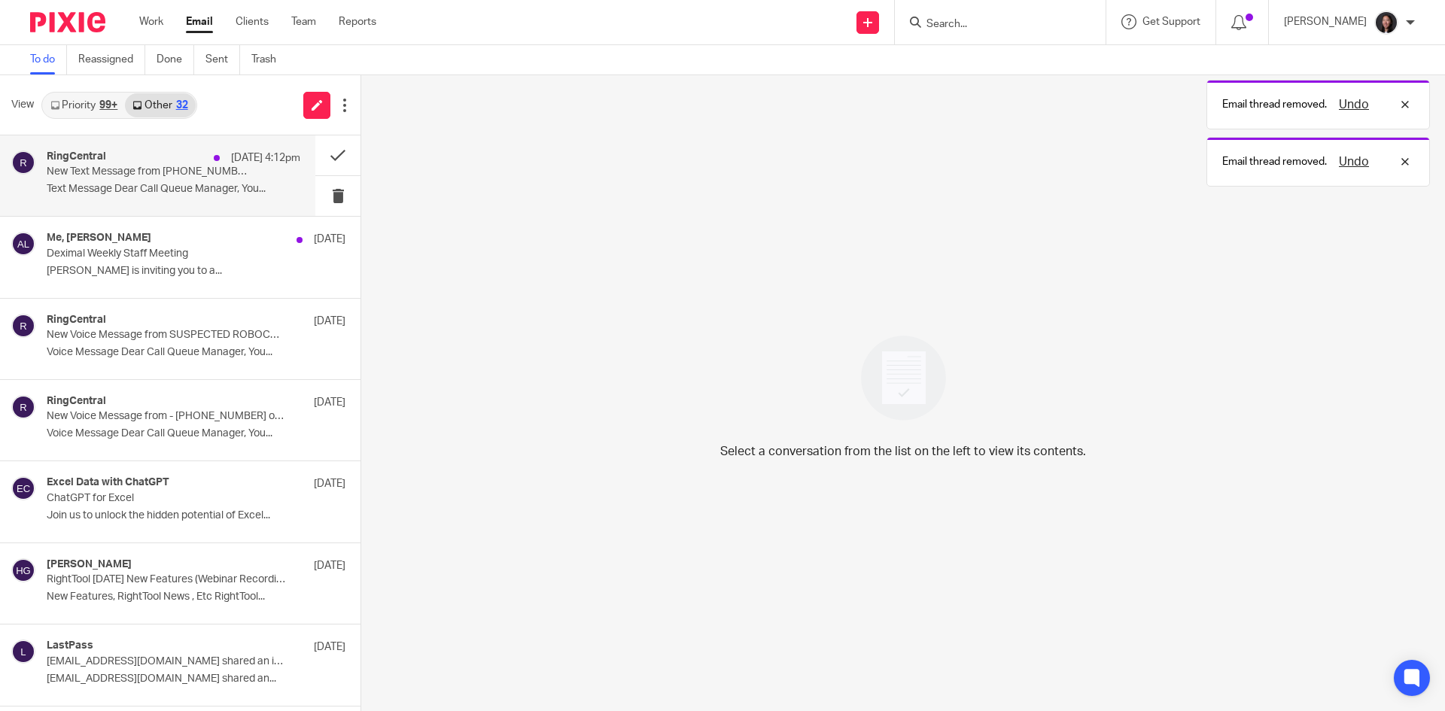
click at [173, 194] on p "Text Message Dear Call Queue Manager, You..." at bounding box center [174, 189] width 254 height 13
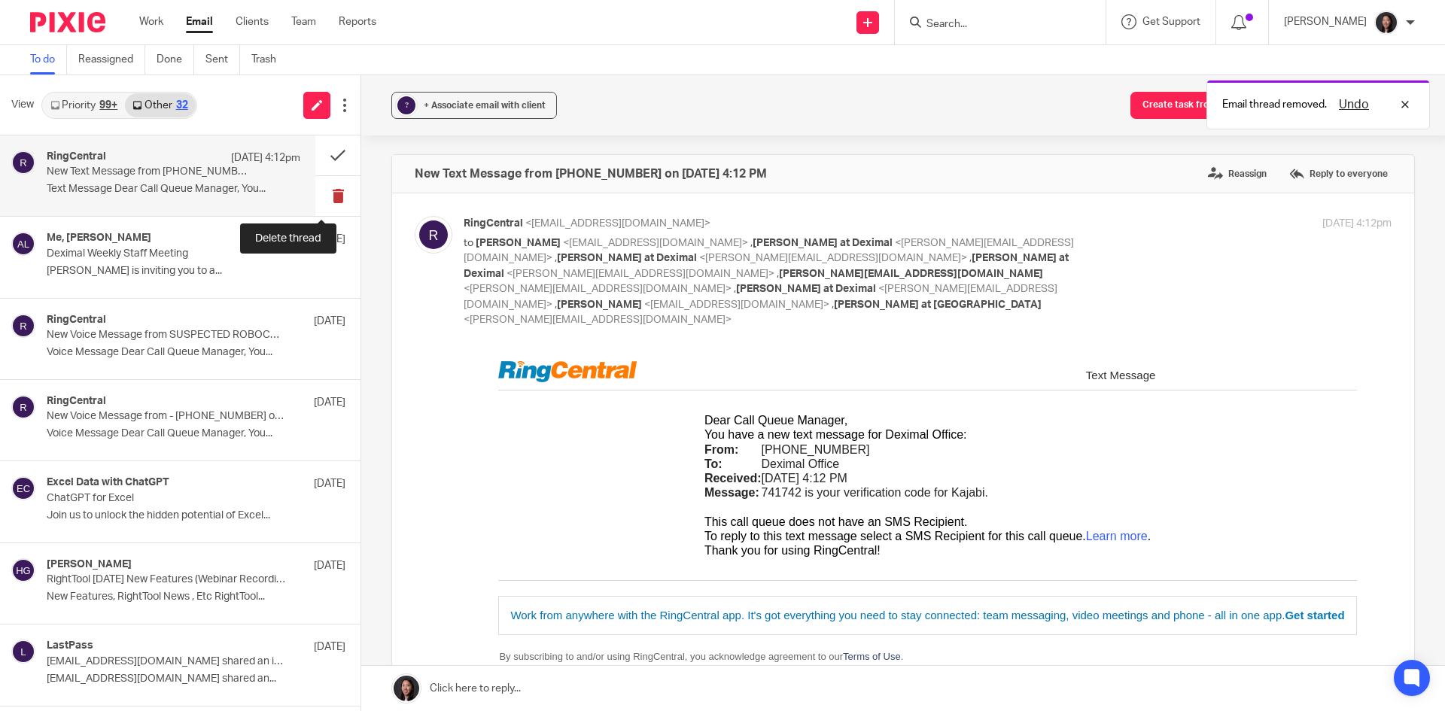
click at [315, 201] on button at bounding box center [337, 196] width 45 height 40
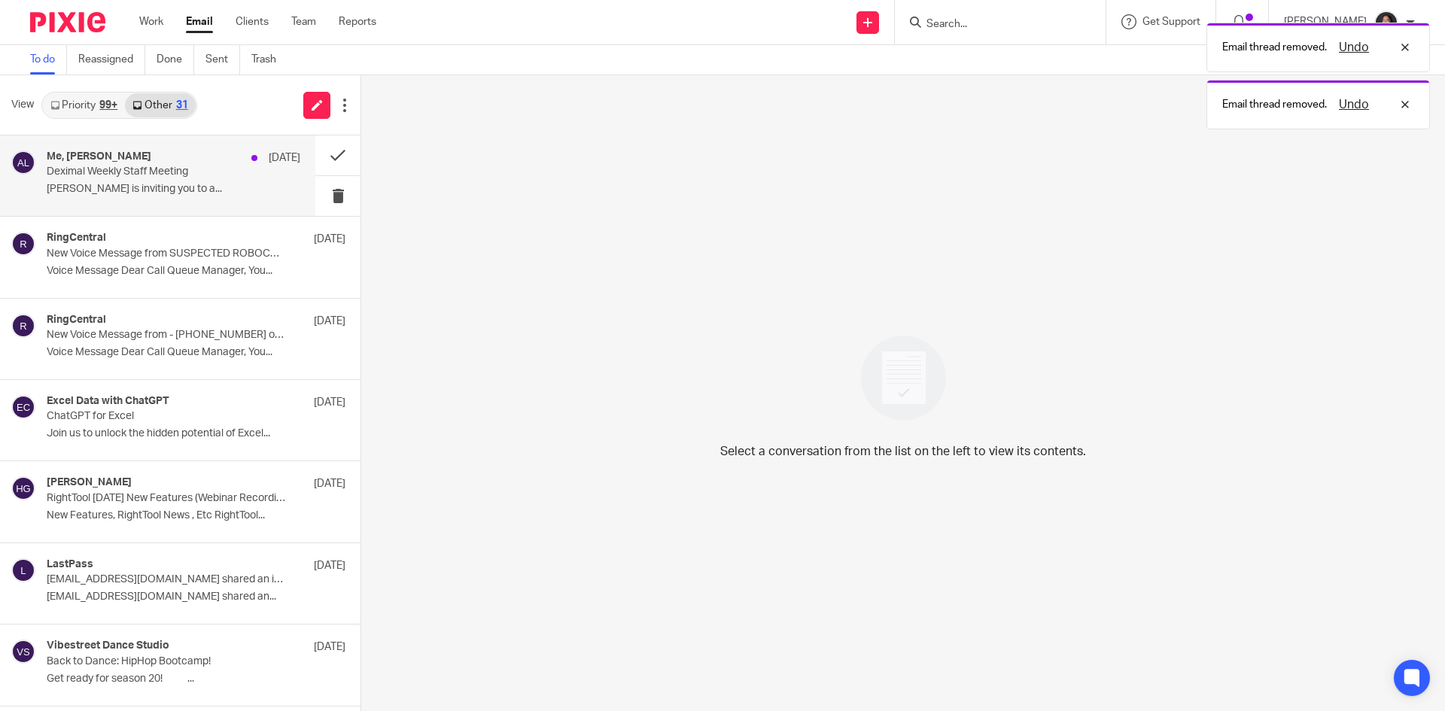
click at [237, 187] on p "Alicia Loewen is inviting you to a..." at bounding box center [174, 189] width 254 height 13
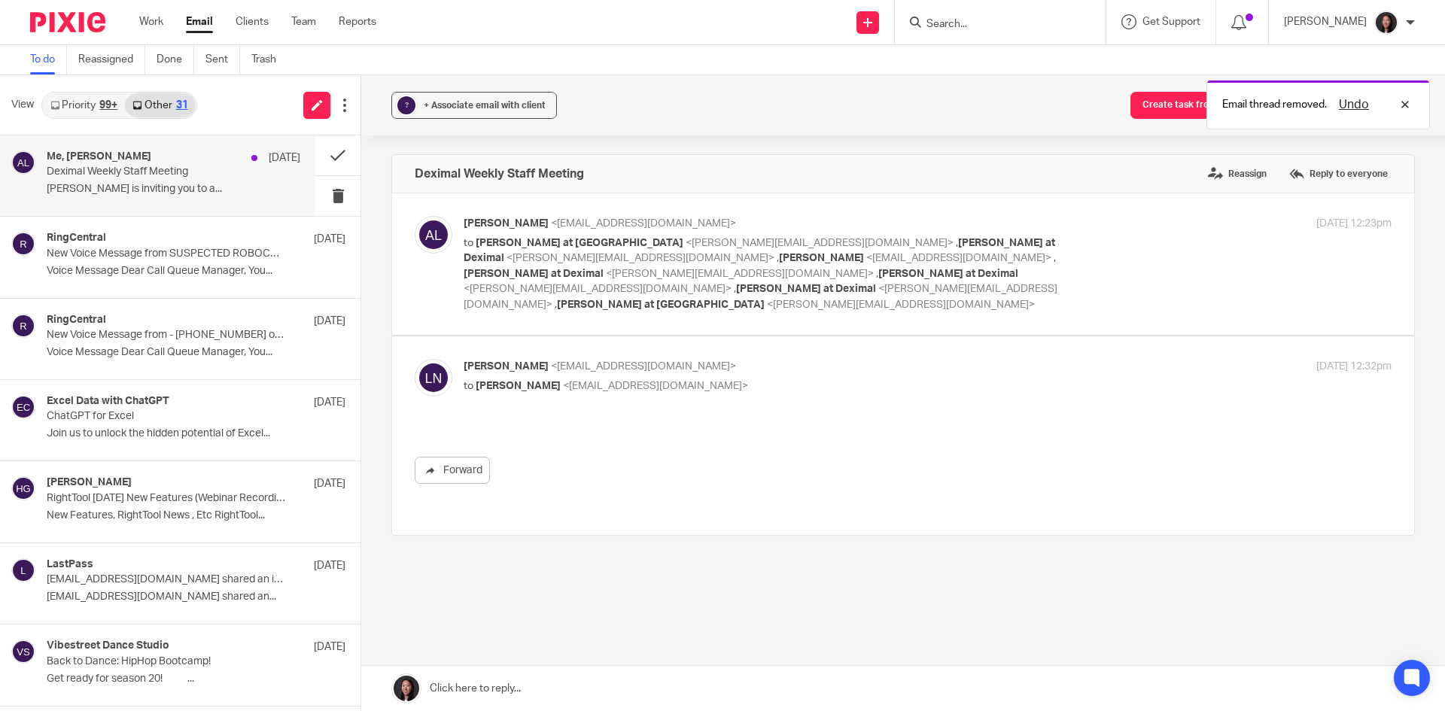
click at [90, 107] on link "Priority 99+" at bounding box center [84, 105] width 82 height 24
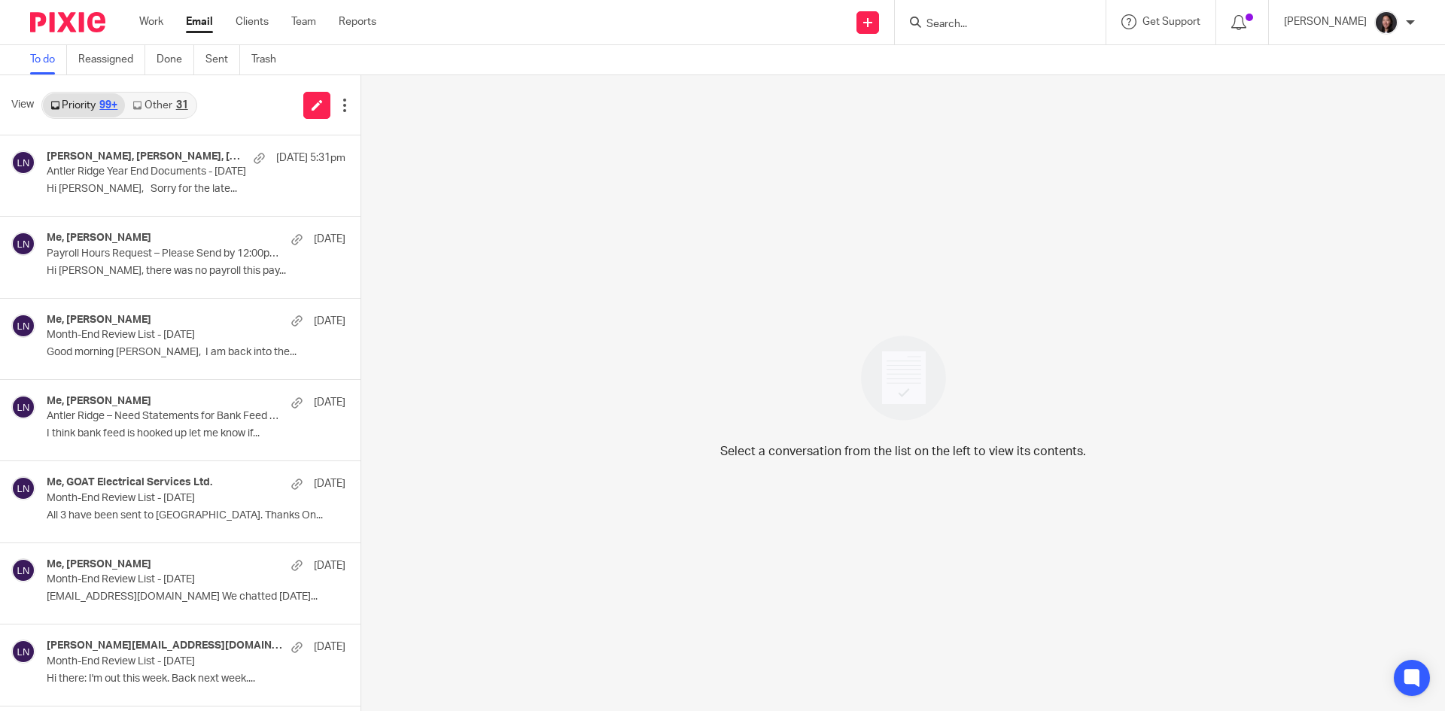
click at [965, 26] on input "Search" at bounding box center [992, 25] width 135 height 14
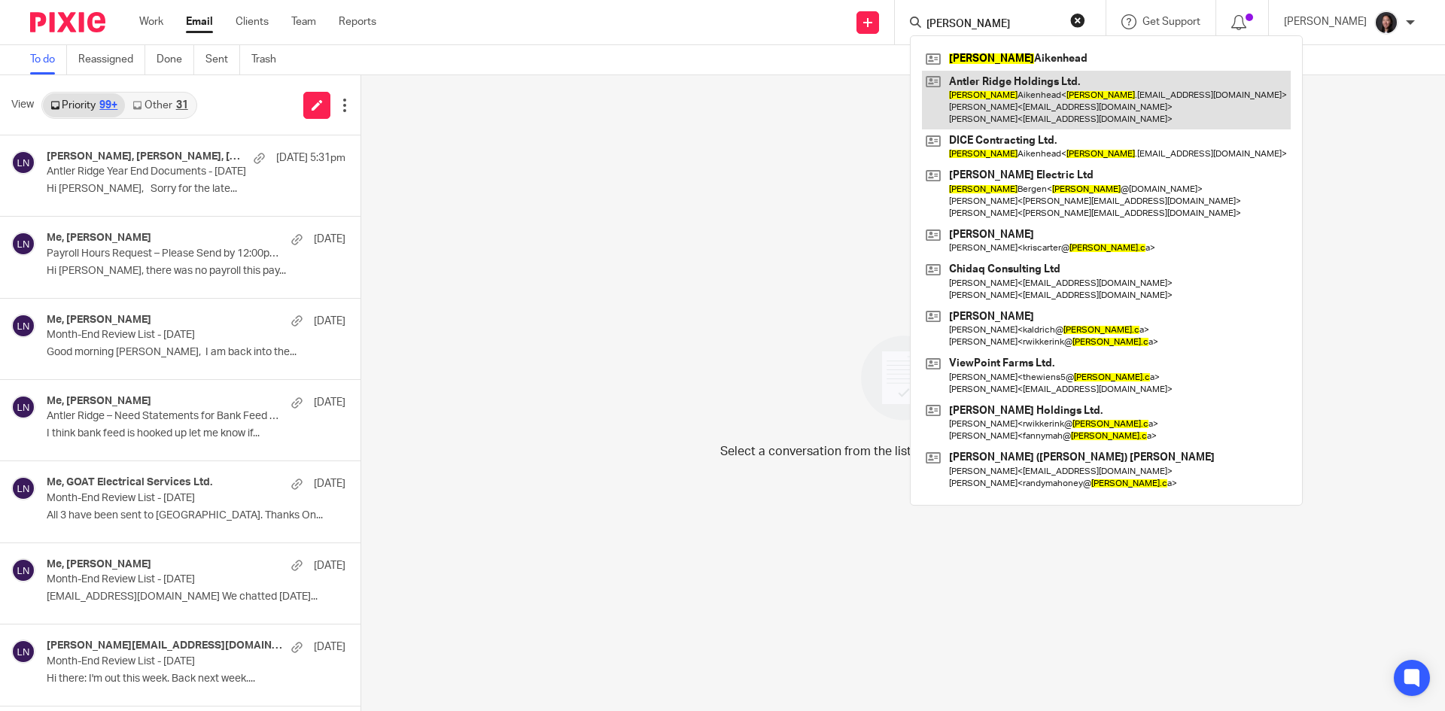
type input "[PERSON_NAME]"
click at [1029, 105] on link at bounding box center [1106, 100] width 369 height 59
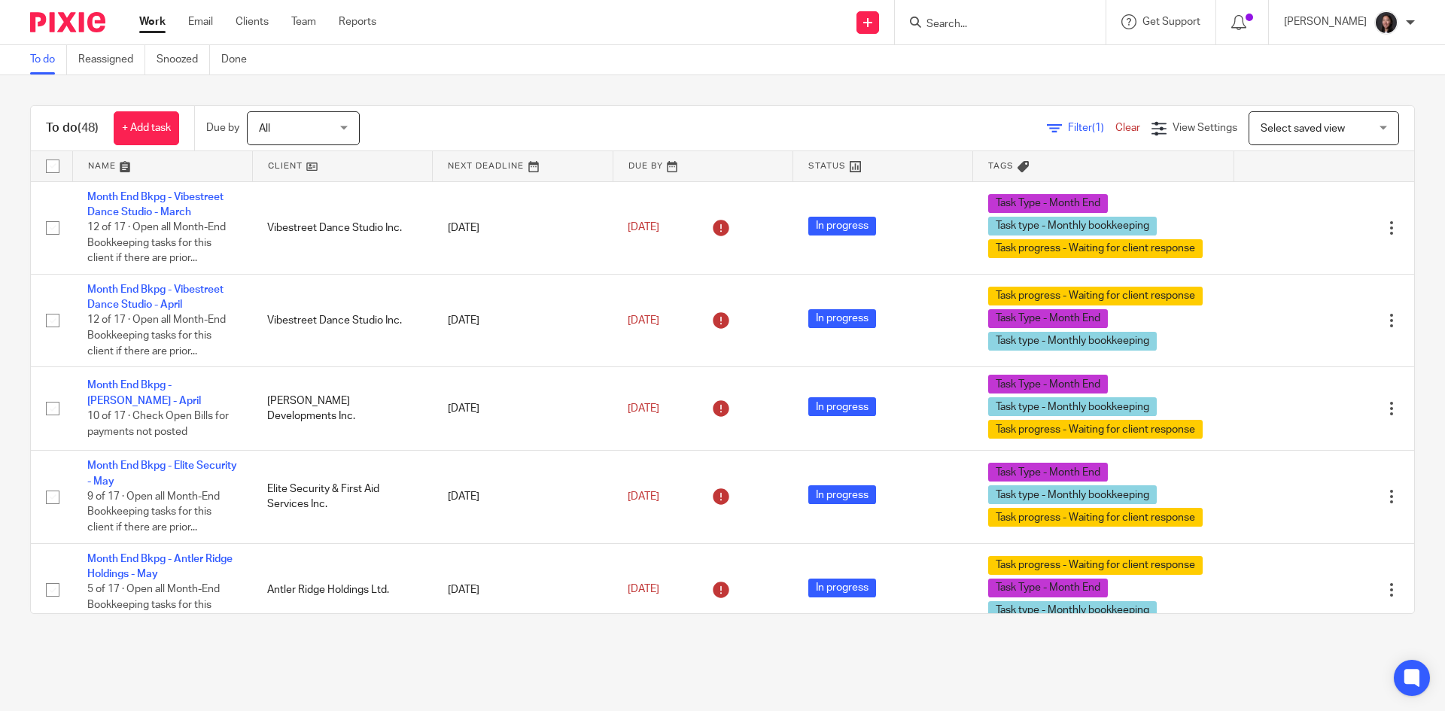
click at [1000, 23] on input "Search" at bounding box center [992, 25] width 135 height 14
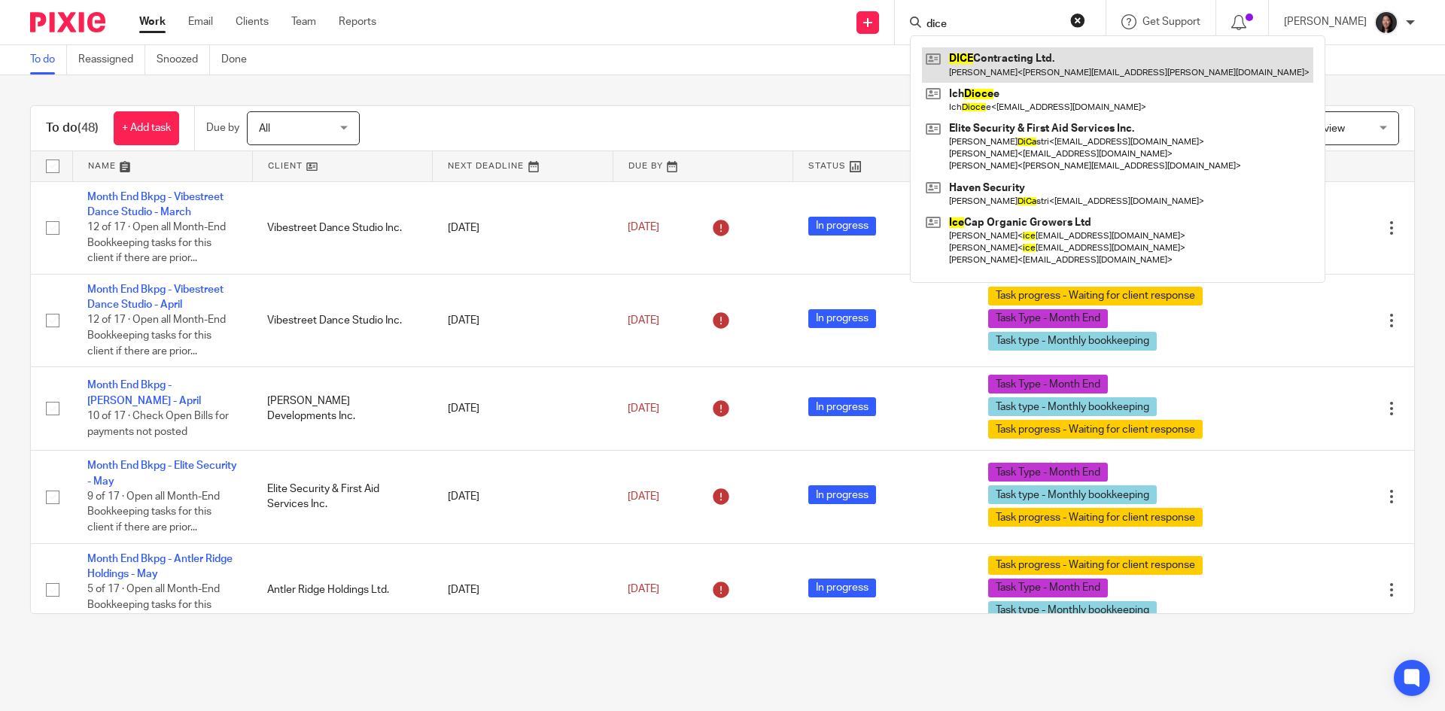
type input "dice"
click at [1034, 75] on link at bounding box center [1117, 64] width 391 height 35
